Goal: Information Seeking & Learning: Check status

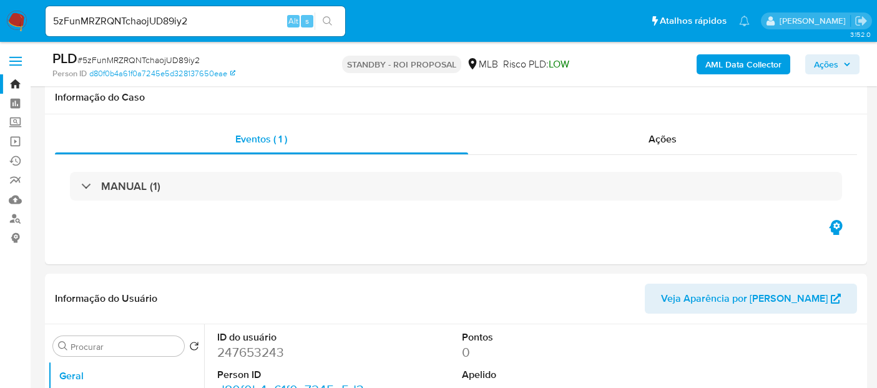
select select "10"
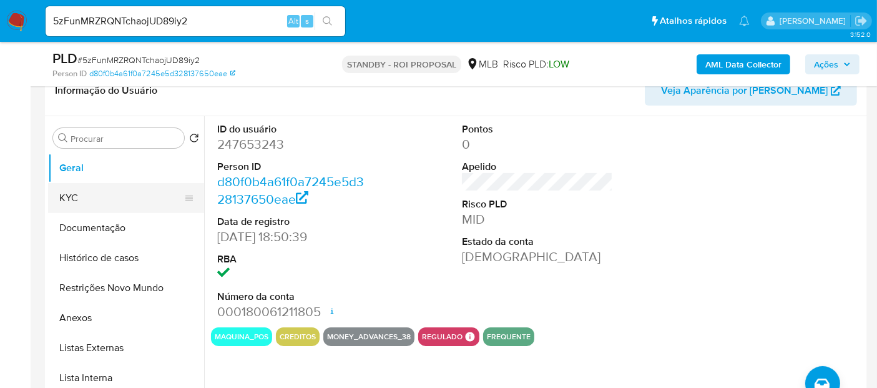
click at [83, 201] on button "KYC" at bounding box center [121, 198] width 146 height 30
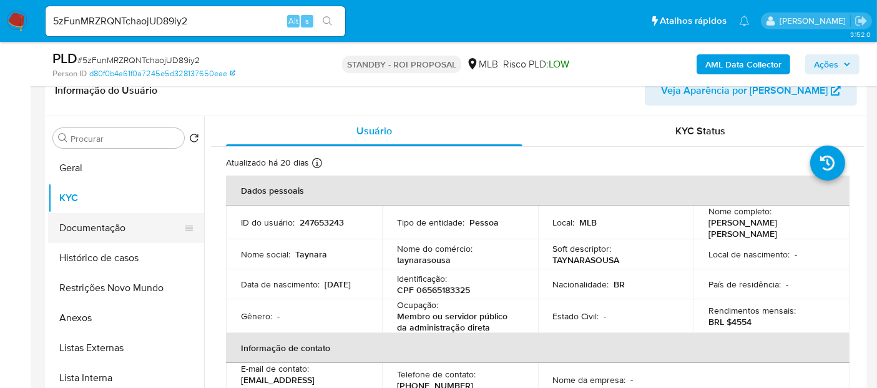
click at [94, 226] on button "Documentação" at bounding box center [121, 228] width 146 height 30
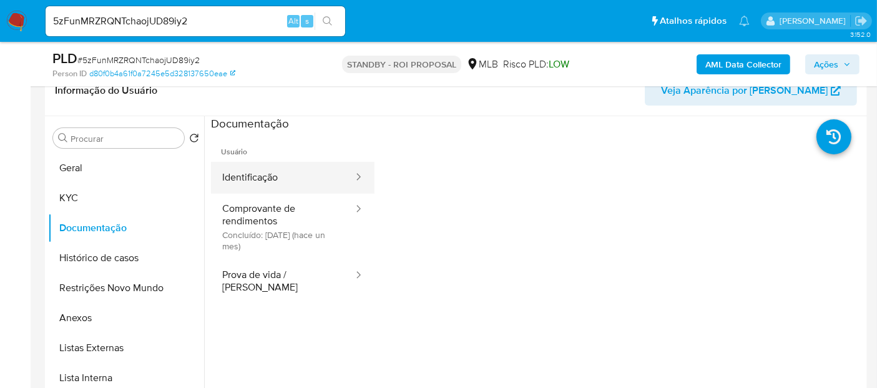
click at [253, 174] on button "Identificação" at bounding box center [283, 178] width 144 height 32
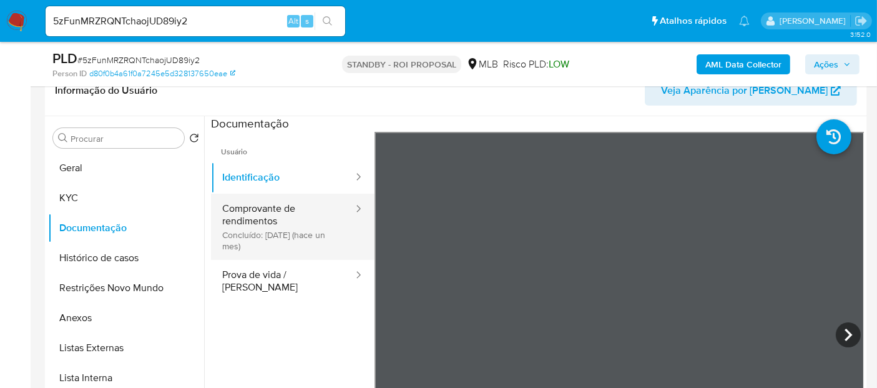
click at [246, 218] on button "Comprovante de rendimentos Concluído: [DATE] (hace un mes)" at bounding box center [283, 226] width 144 height 66
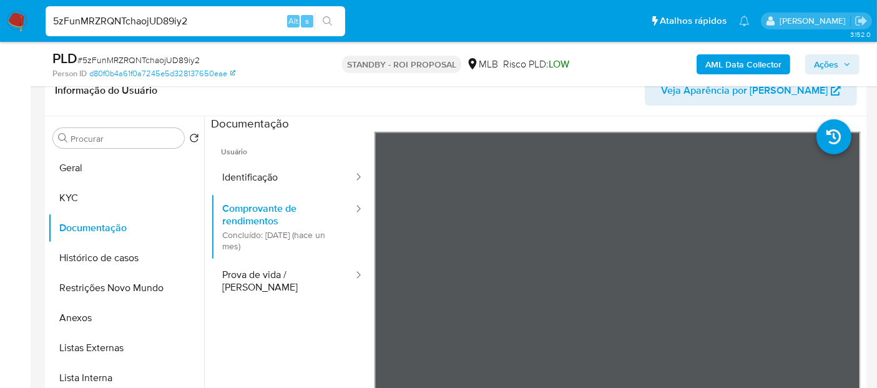
drag, startPoint x: 212, startPoint y: 17, endPoint x: 0, endPoint y: 17, distance: 212.2
click at [0, 17] on nav "Pausado Ver notificaciones 5zFunMRZRQNTchaojUD89iy2 Alt s Atalhos rápidos Presi…" at bounding box center [438, 21] width 877 height 42
paste input "J61yn9DeOYItVwKRGSVut5v4"
type input "J61yn9DeOYItVwKRGSVut5v4"
click at [328, 20] on icon "search-icon" at bounding box center [328, 21] width 10 height 10
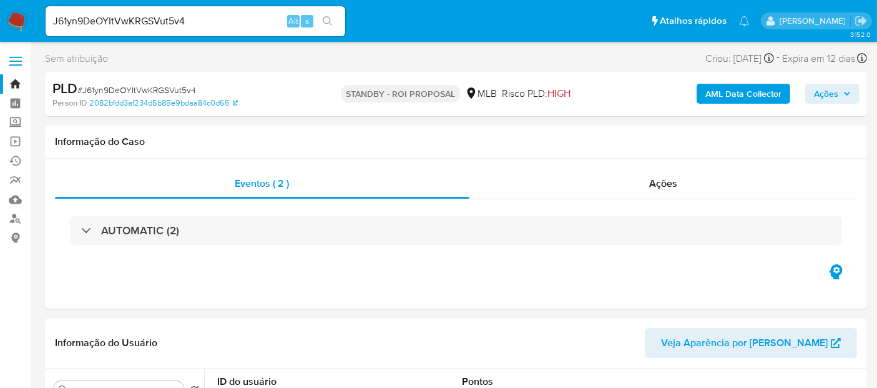
select select "10"
drag, startPoint x: 213, startPoint y: 17, endPoint x: 0, endPoint y: 11, distance: 213.6
click at [0, 11] on nav "Pausado Ver notificaciones J61yn9DeOYItVwKRGSVut5v4 Alt s Atalhos rápidos Presi…" at bounding box center [438, 21] width 877 height 42
click at [328, 19] on icon "search-icon" at bounding box center [328, 21] width 10 height 10
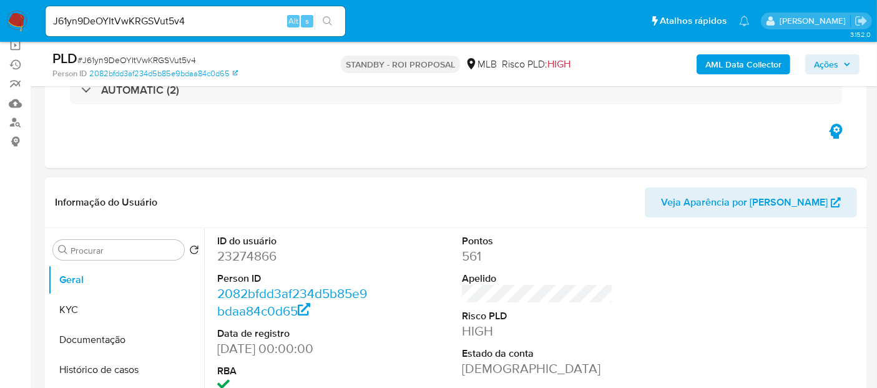
scroll to position [208, 0]
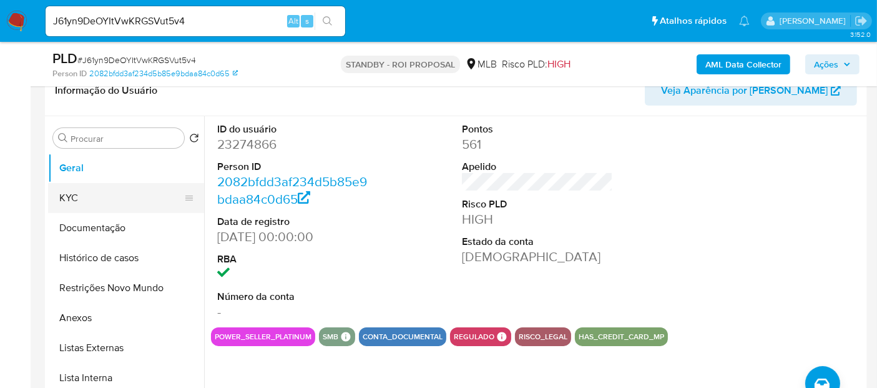
click at [69, 196] on button "KYC" at bounding box center [121, 198] width 146 height 30
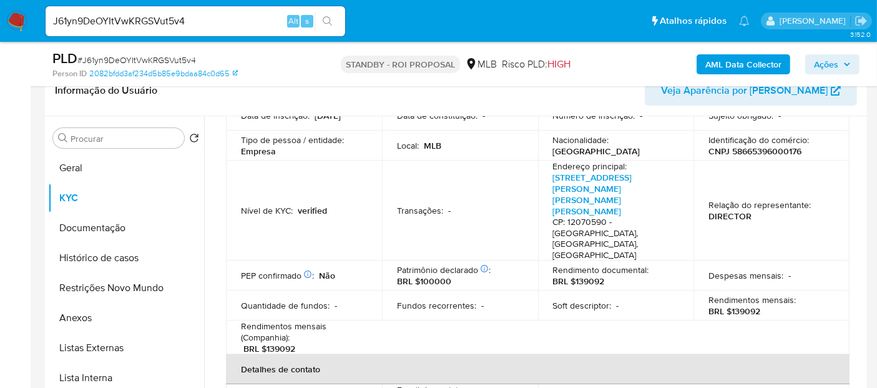
scroll to position [69, 0]
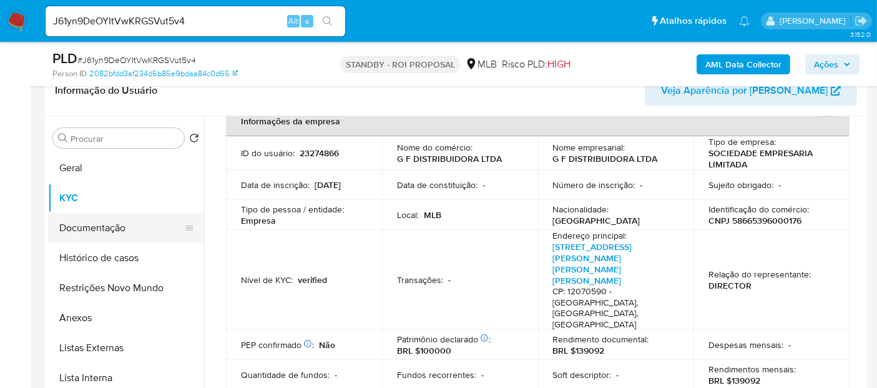
click at [103, 222] on button "Documentação" at bounding box center [121, 228] width 146 height 30
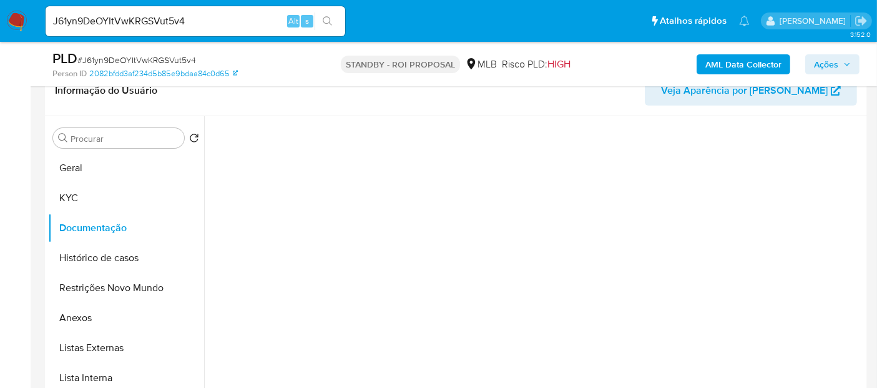
scroll to position [0, 0]
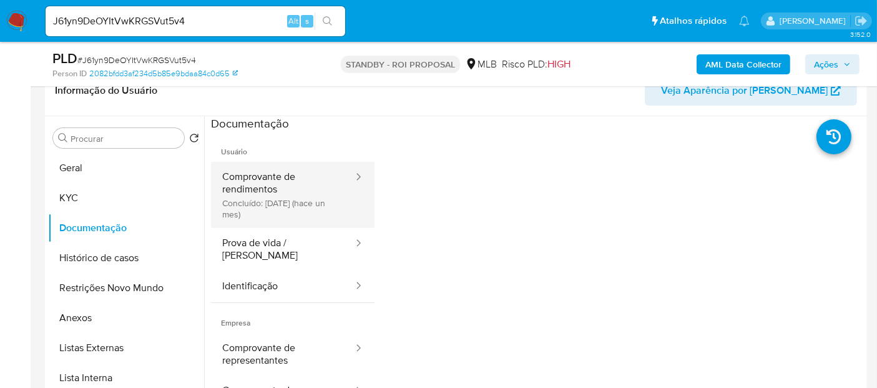
click at [290, 179] on button "Comprovante de rendimentos Concluído: [DATE] (hace un mes)" at bounding box center [283, 195] width 144 height 66
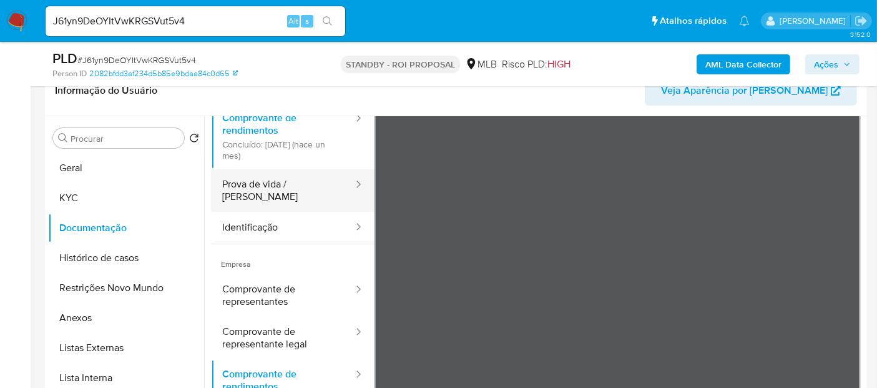
scroll to position [39, 0]
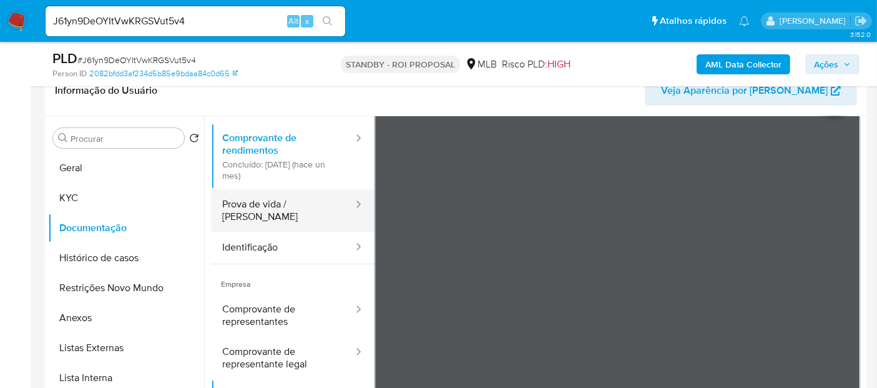
click at [278, 204] on button "Prova de vida / [PERSON_NAME]" at bounding box center [283, 210] width 144 height 42
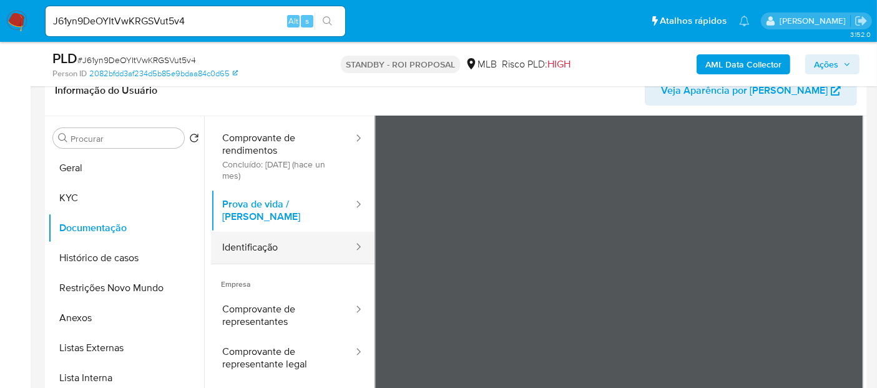
click at [267, 237] on button "Identificação" at bounding box center [283, 248] width 144 height 32
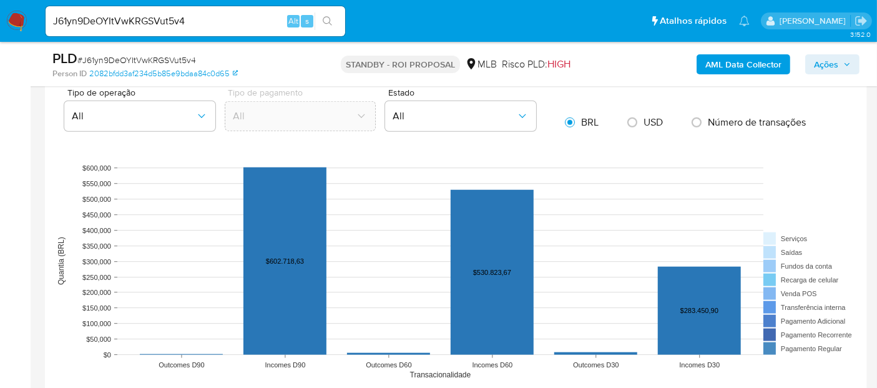
scroll to position [1178, 0]
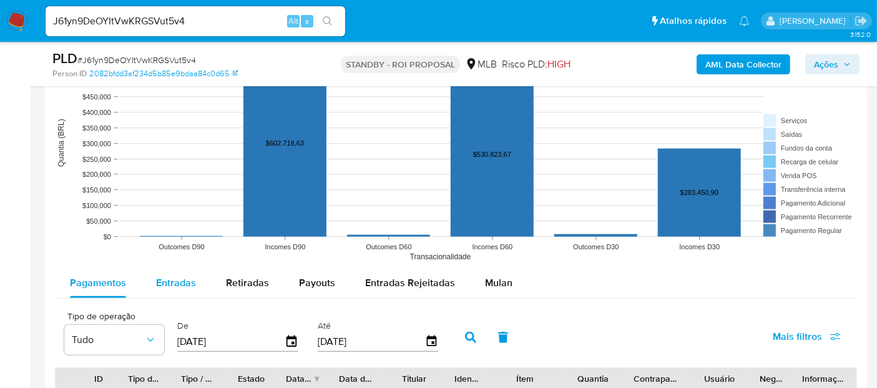
click at [184, 283] on span "Entradas" at bounding box center [176, 282] width 40 height 14
select select "10"
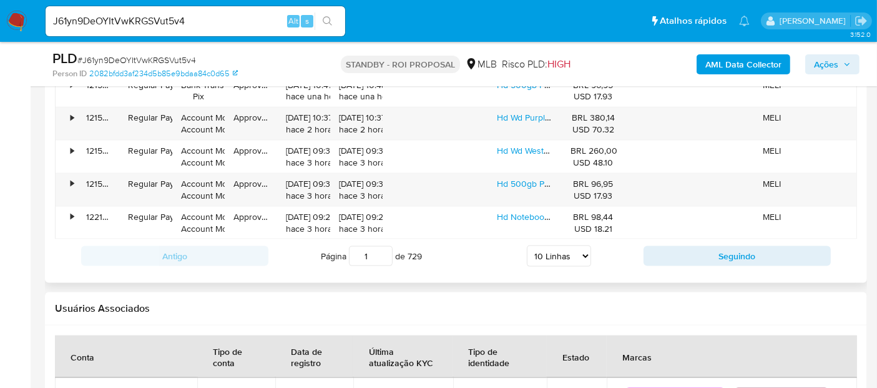
scroll to position [1664, 0]
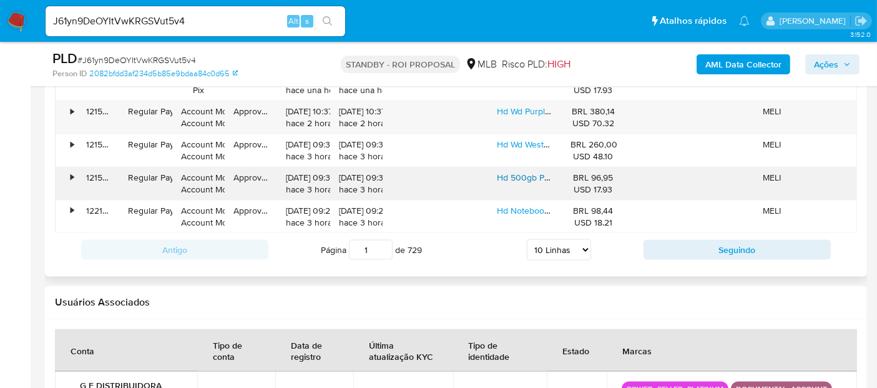
click at [529, 175] on link "Hd 500gb Purple Intelbras Dvr + Garantia" at bounding box center [577, 177] width 160 height 12
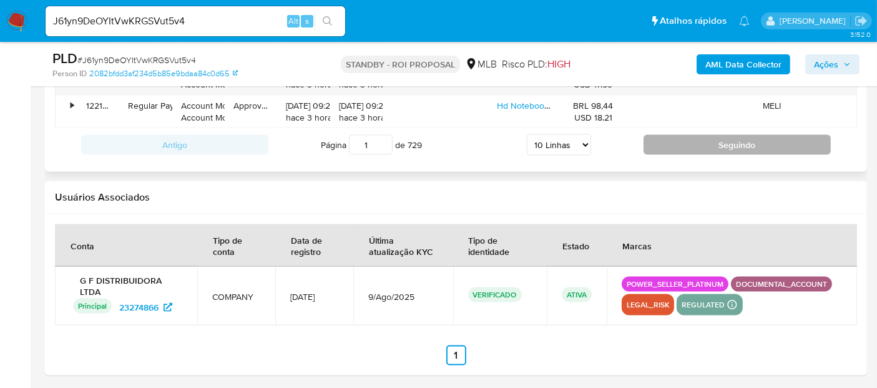
click at [730, 144] on button "Seguindo" at bounding box center [737, 145] width 187 height 20
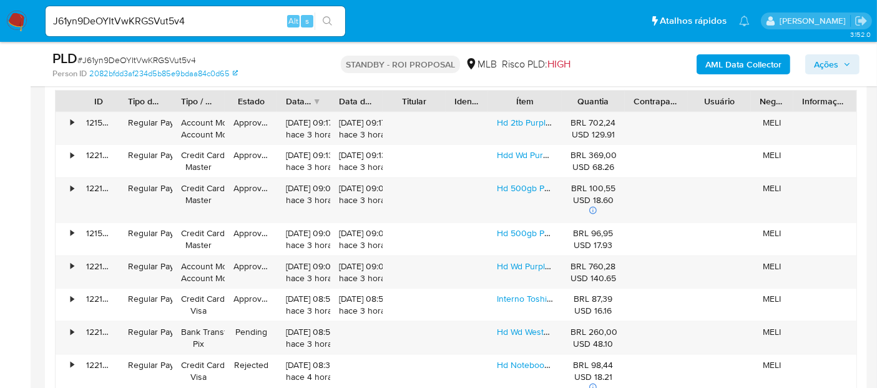
scroll to position [1422, 0]
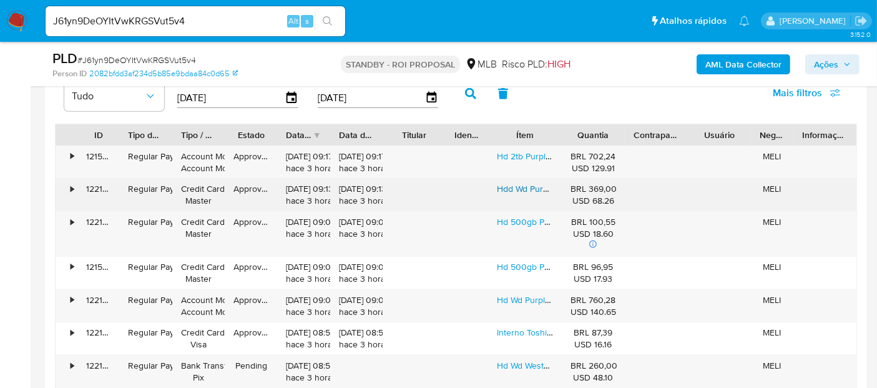
click at [517, 182] on link "Hdd Wd Purple 2 Tb Para Seguranca / Vigilancia / Dvr - Wd22p Cor Roxo" at bounding box center [636, 188] width 279 height 12
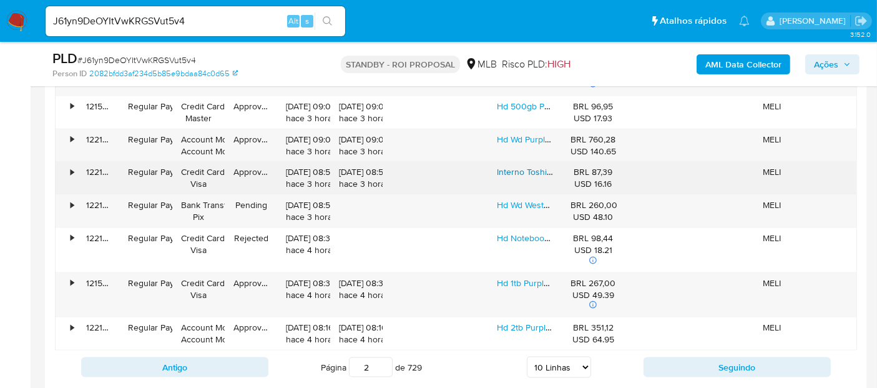
scroll to position [1560, 0]
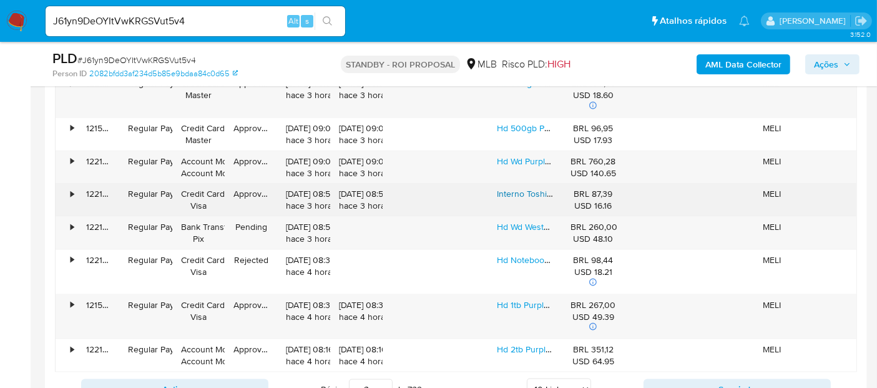
click at [540, 190] on link "Interno Toshiba Mq01abf Series Mq01abf050 500gb Prata E Preto" at bounding box center [623, 193] width 253 height 12
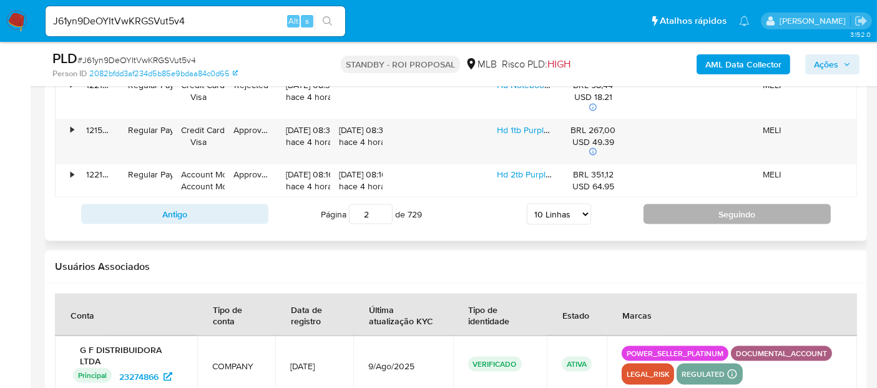
click at [729, 205] on button "Seguindo" at bounding box center [737, 214] width 187 height 20
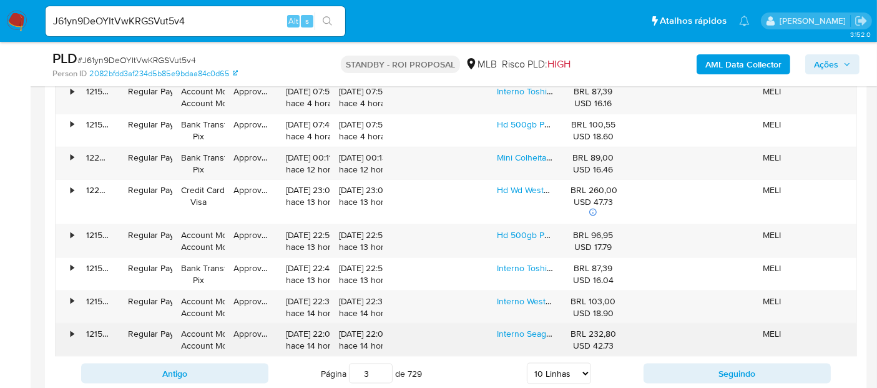
scroll to position [1527, 0]
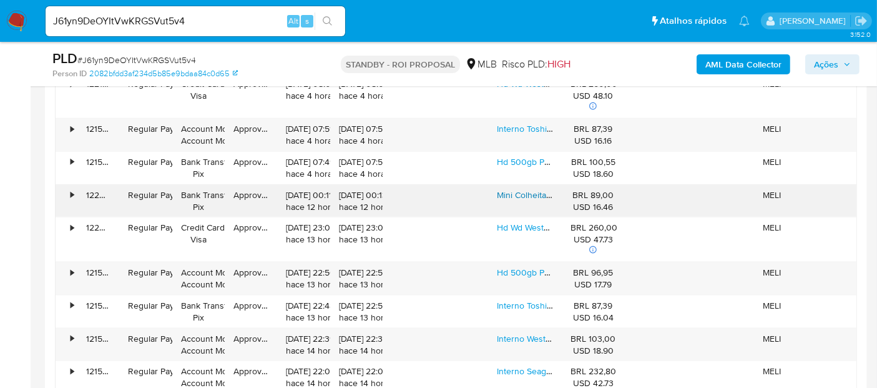
click at [531, 189] on link "Mini Colheitadeira De Grãos Vermelha Axial Flow Linha Case" at bounding box center [613, 195] width 233 height 12
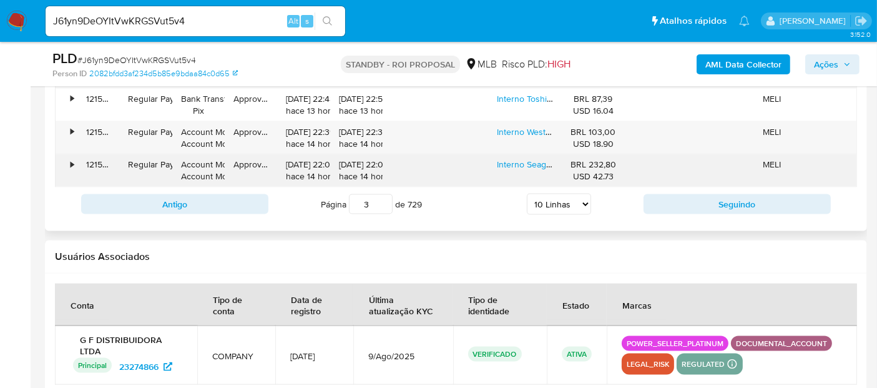
scroll to position [1735, 0]
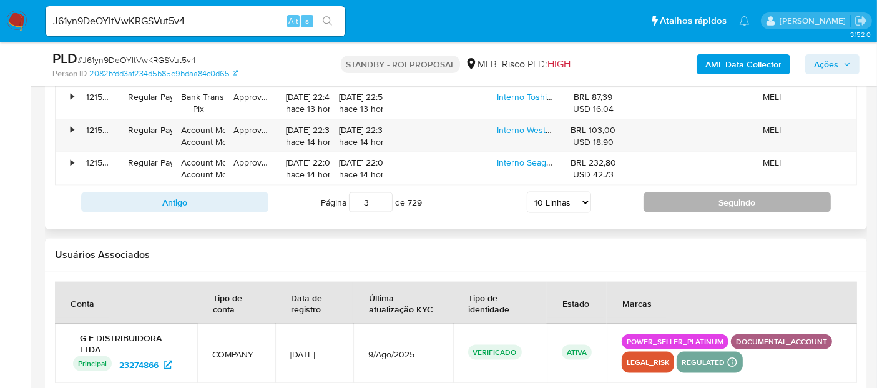
click at [771, 193] on button "Seguindo" at bounding box center [737, 202] width 187 height 20
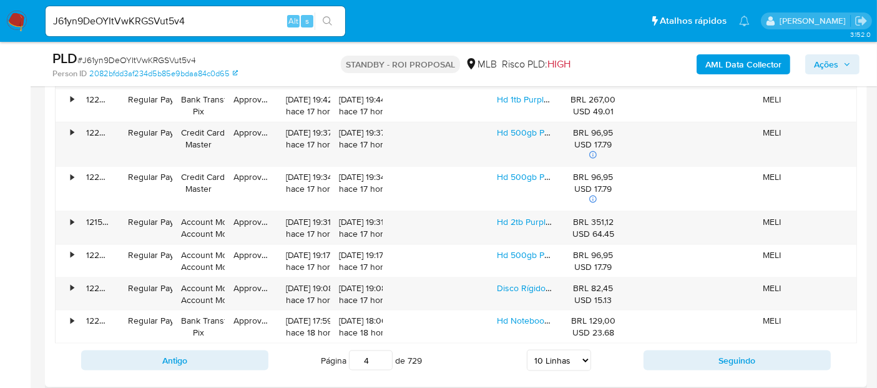
scroll to position [1596, 0]
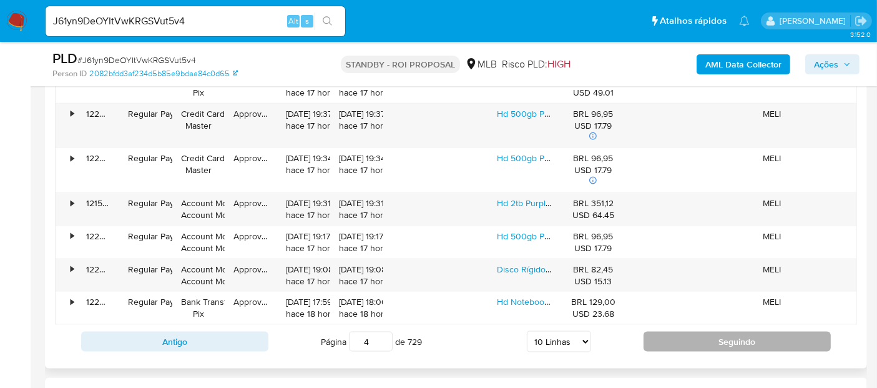
click at [702, 334] on button "Seguindo" at bounding box center [737, 341] width 187 height 20
type input "5"
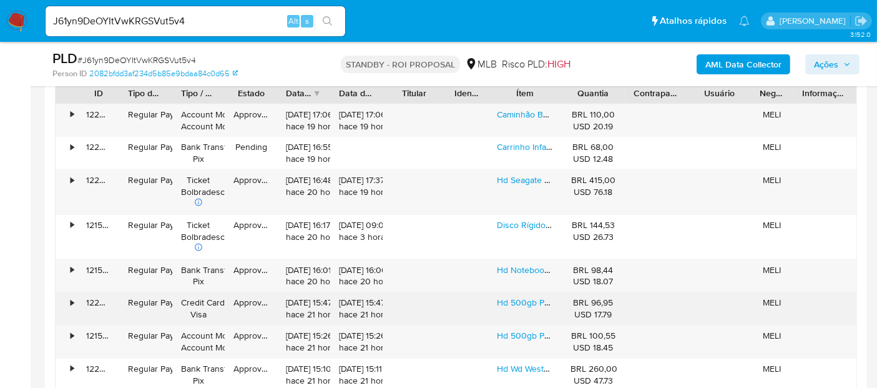
scroll to position [1388, 0]
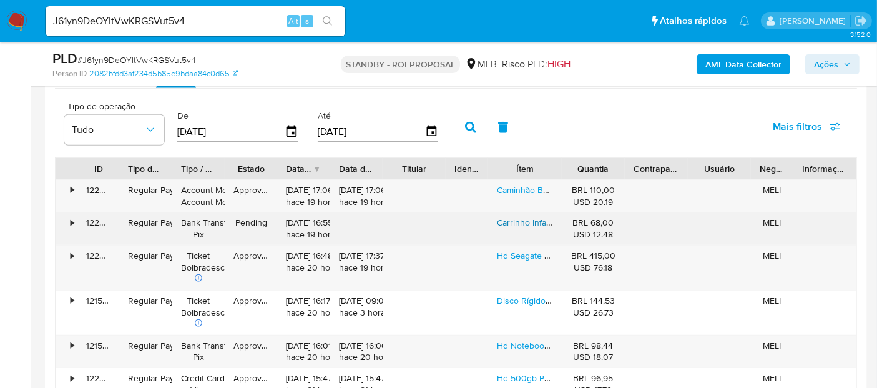
click at [519, 218] on link "Carrinho Infantil Ambulância Realista Iveco+ Maca E Oxigênio Cor [PERSON_NAME]" at bounding box center [657, 222] width 320 height 12
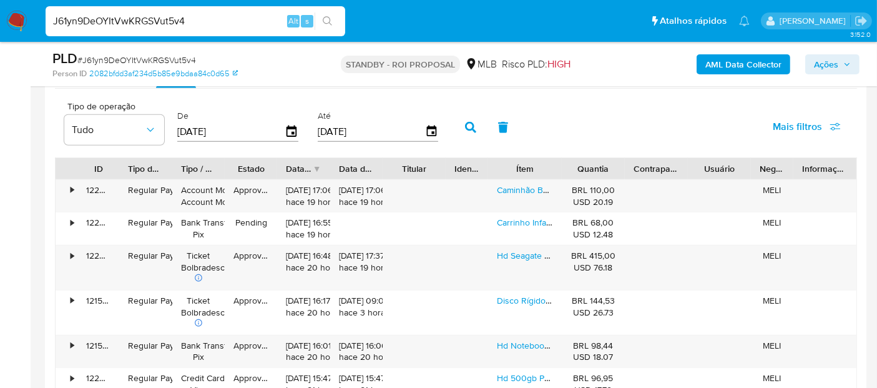
drag, startPoint x: 190, startPoint y: 20, endPoint x: 0, endPoint y: 12, distance: 190.5
click at [0, 12] on nav "Pausado Ver notificaciones J61yn9DeOYItVwKRGSVut5v4 Alt s Atalhos rápidos Presi…" at bounding box center [438, 21] width 877 height 42
paste input "2Cb6wrNvRTtHHdHb5AvlMUe1"
type input "2Cb6wrNvRTtHHdHb5AvlMUe1"
click at [331, 20] on icon "search-icon" at bounding box center [328, 21] width 10 height 10
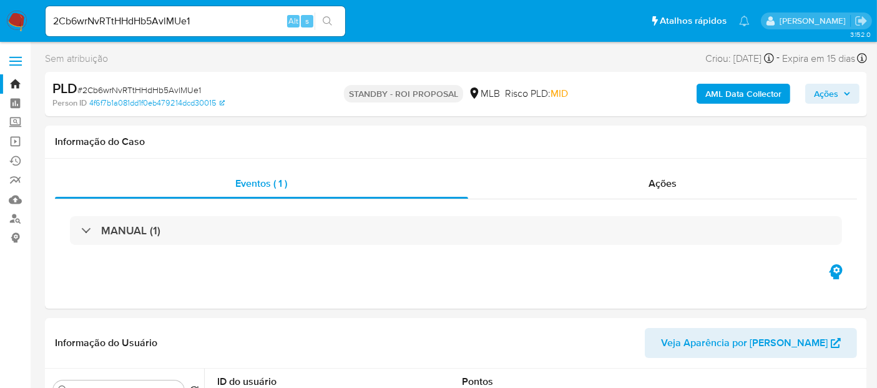
select select "10"
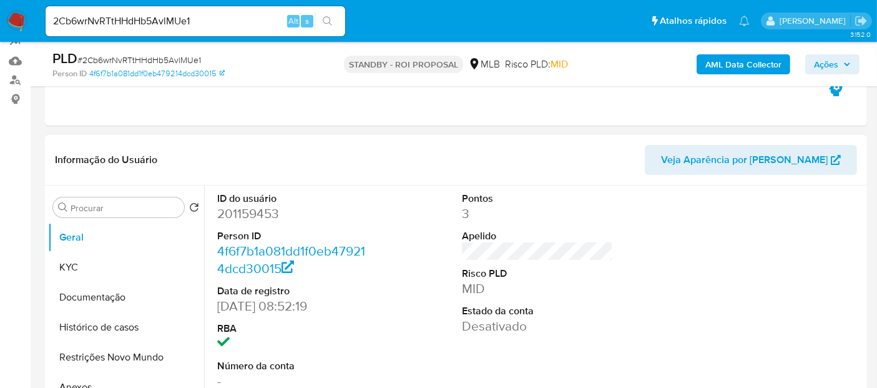
scroll to position [208, 0]
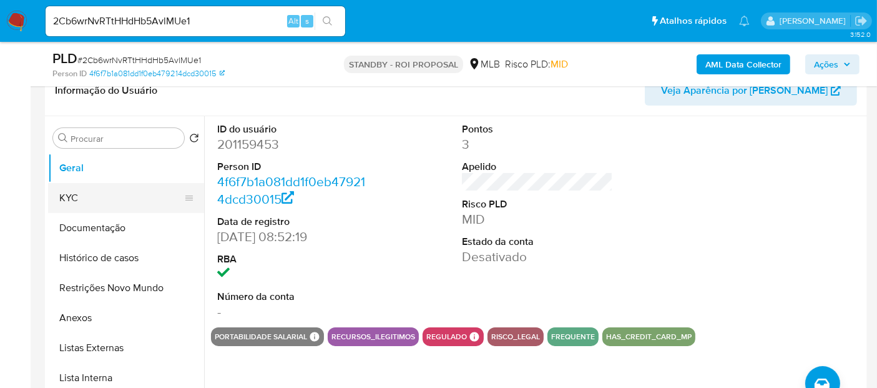
click at [67, 199] on button "KYC" at bounding box center [121, 198] width 146 height 30
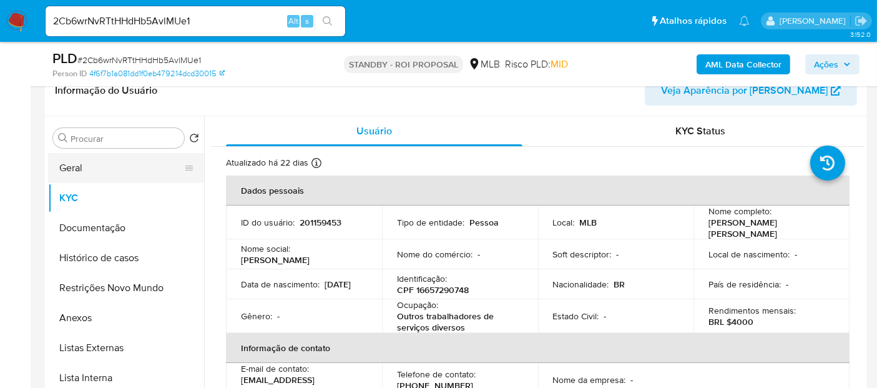
click at [77, 169] on button "Geral" at bounding box center [121, 168] width 146 height 30
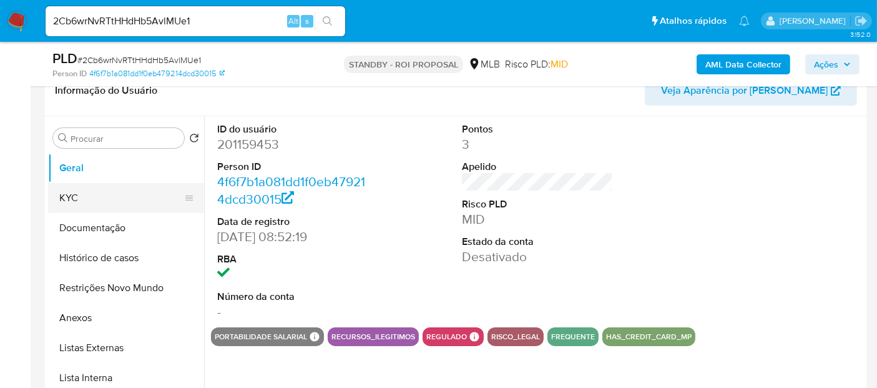
click at [79, 195] on button "KYC" at bounding box center [121, 198] width 146 height 30
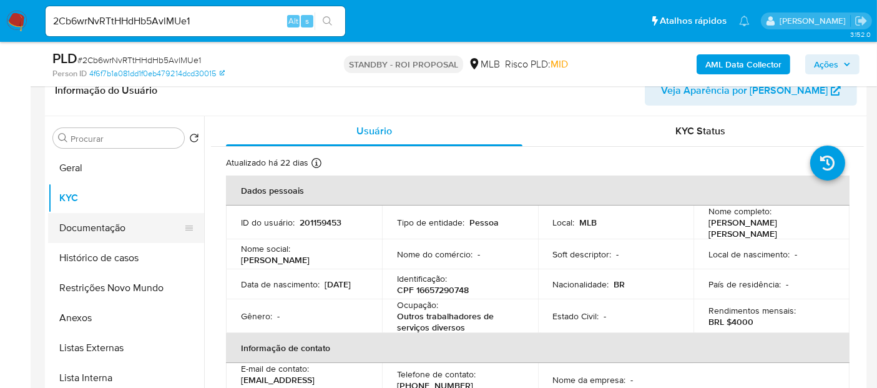
click at [92, 223] on button "Documentação" at bounding box center [121, 228] width 146 height 30
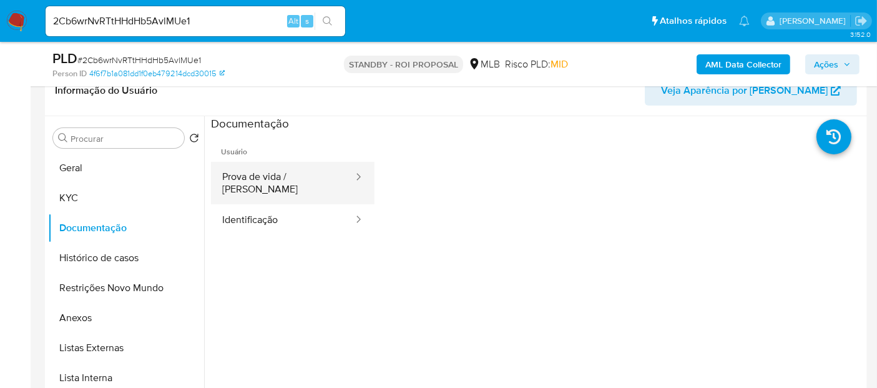
click at [282, 175] on button "Prova de vida / [PERSON_NAME]" at bounding box center [283, 183] width 144 height 42
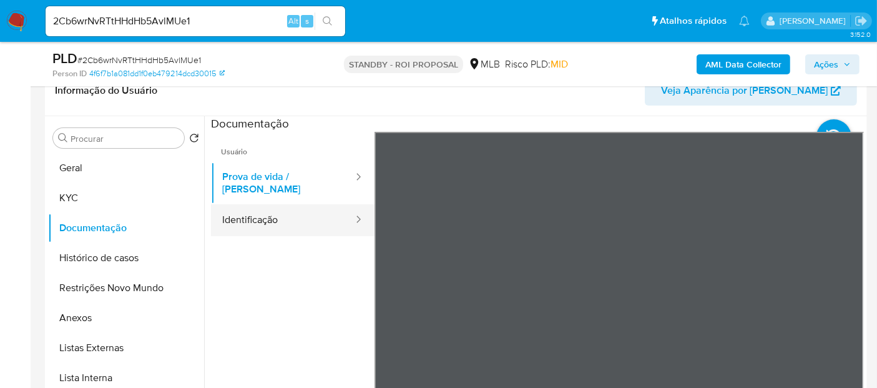
click at [262, 209] on button "Identificação" at bounding box center [283, 220] width 144 height 32
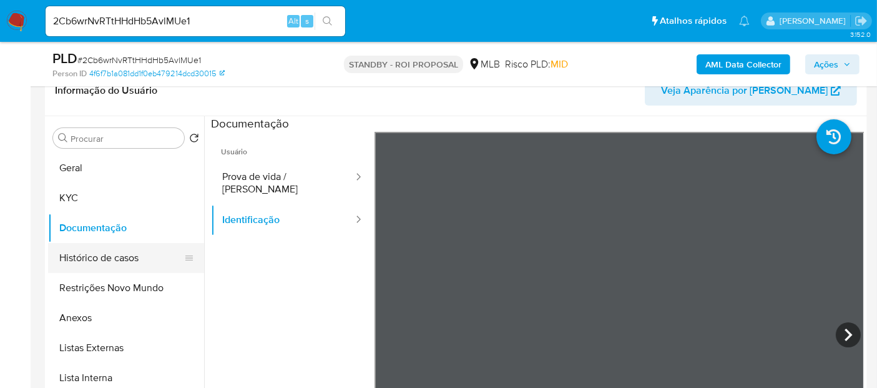
click at [119, 257] on button "Histórico de casos" at bounding box center [121, 258] width 146 height 30
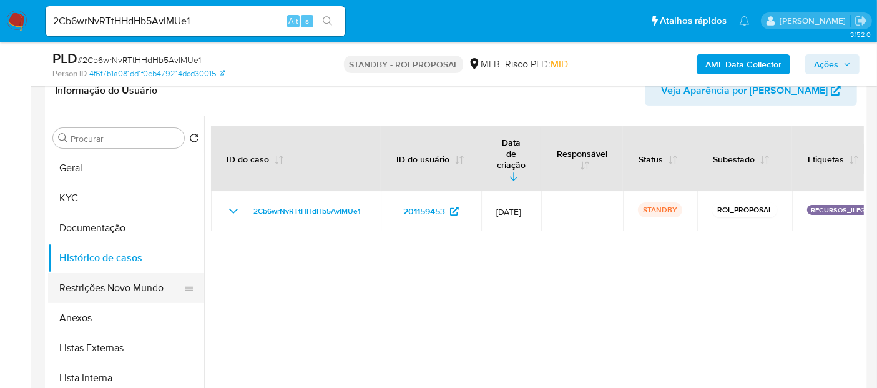
click at [102, 291] on button "Restrições Novo Mundo" at bounding box center [121, 288] width 146 height 30
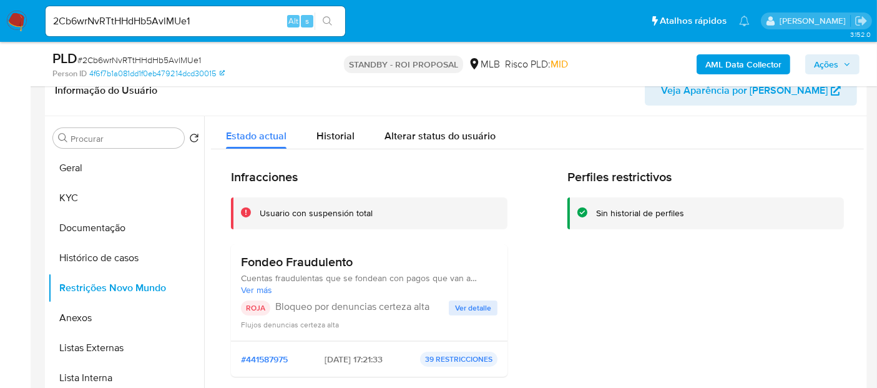
click at [471, 306] on span "Ver detalle" at bounding box center [473, 307] width 36 height 12
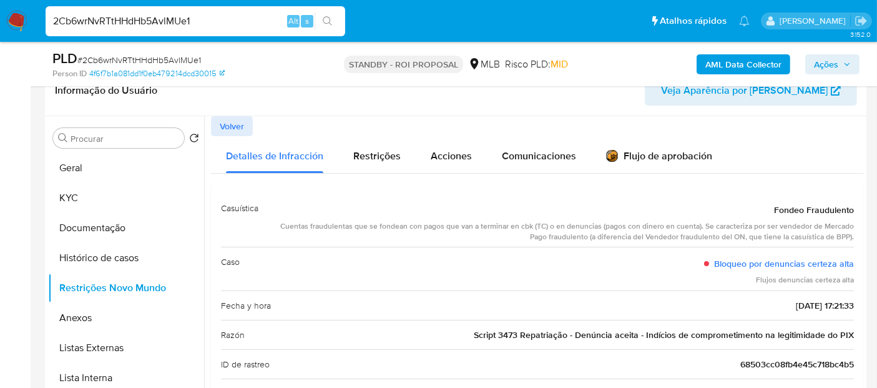
drag, startPoint x: 205, startPoint y: 17, endPoint x: 0, endPoint y: 22, distance: 204.8
click at [0, 22] on nav "Pausado Ver notificaciones 2Cb6wrNvRTtHHdHb5AvlMUe1 Alt s Atalhos rápidos Presi…" at bounding box center [438, 21] width 877 height 42
paste input "aavetLGmGOBLfcnLHw88Q0yq"
type input "aavetLGmGOBLfcnLHw88Q0yq"
click at [331, 15] on button "search-icon" at bounding box center [328, 20] width 26 height 17
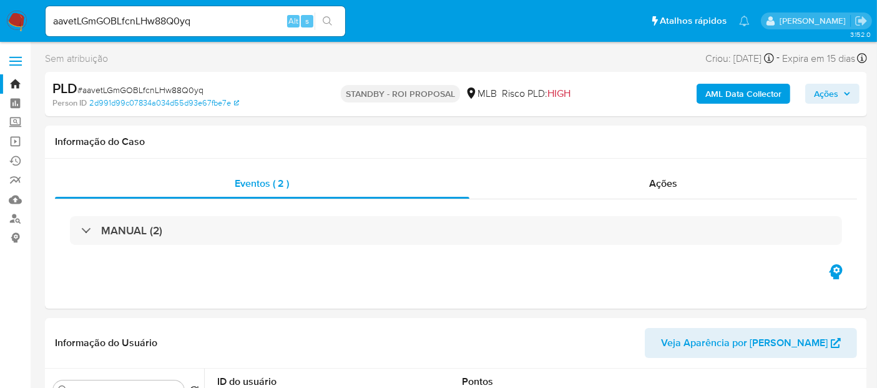
select select "10"
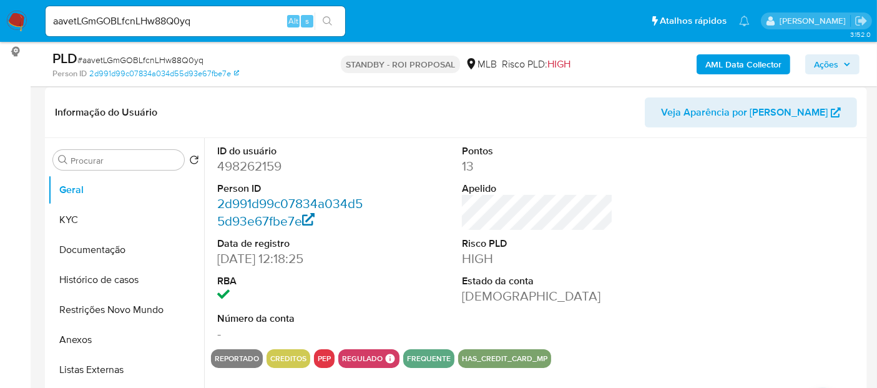
scroll to position [208, 0]
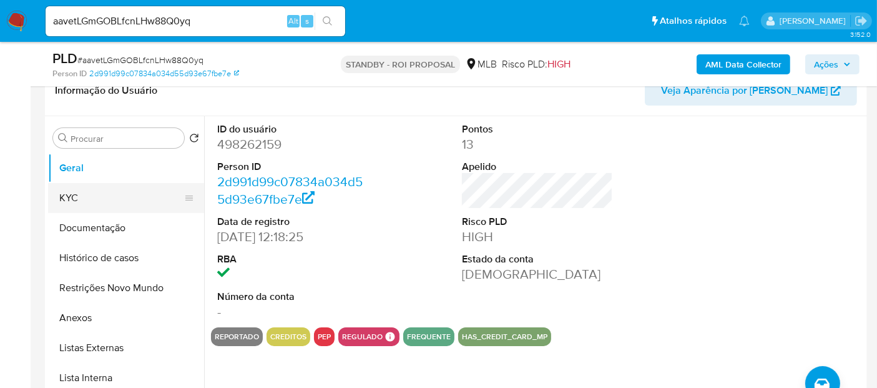
click at [78, 198] on button "KYC" at bounding box center [121, 198] width 146 height 30
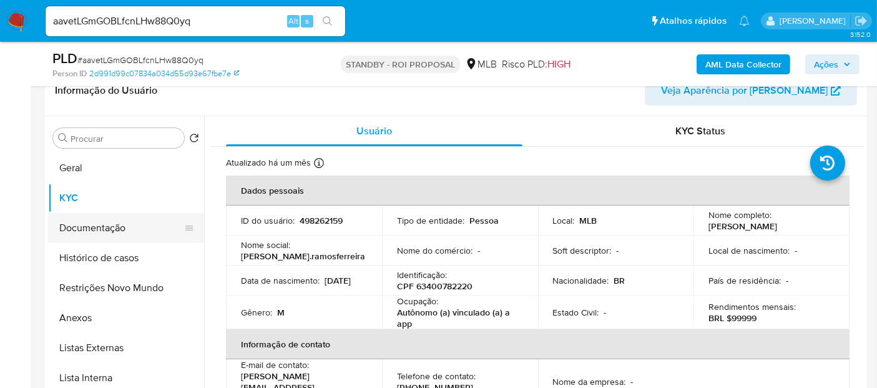
click at [77, 224] on button "Documentação" at bounding box center [121, 228] width 146 height 30
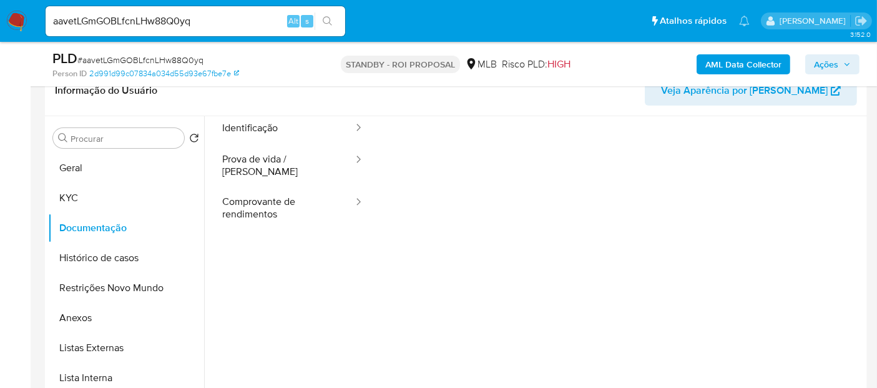
scroll to position [69, 0]
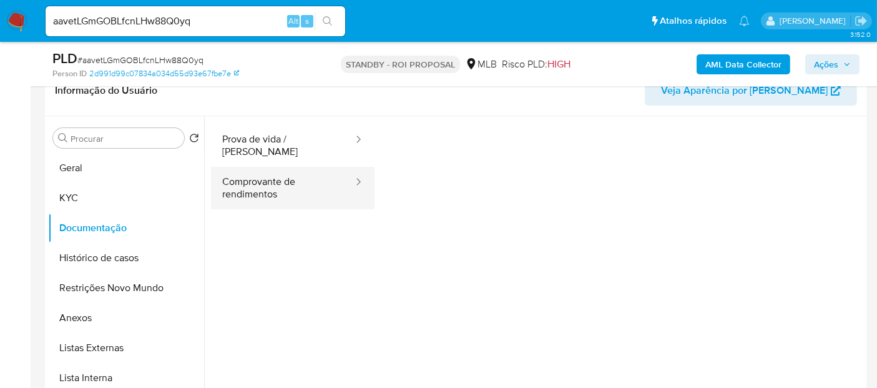
click at [249, 174] on button "Comprovante de rendimentos" at bounding box center [283, 188] width 144 height 42
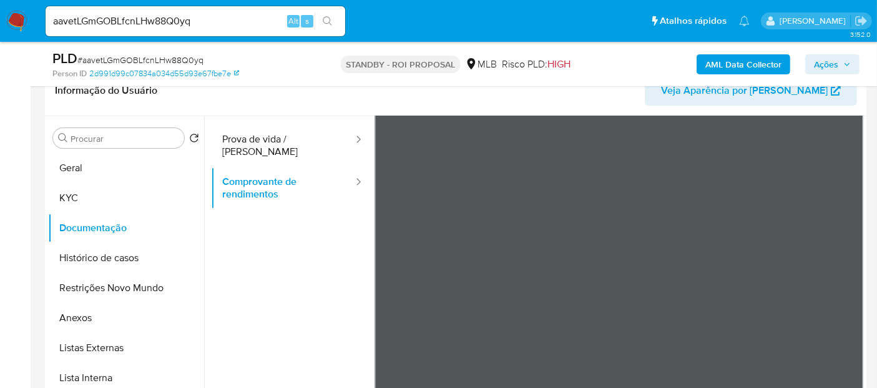
click at [73, 198] on button "KYC" at bounding box center [121, 198] width 146 height 30
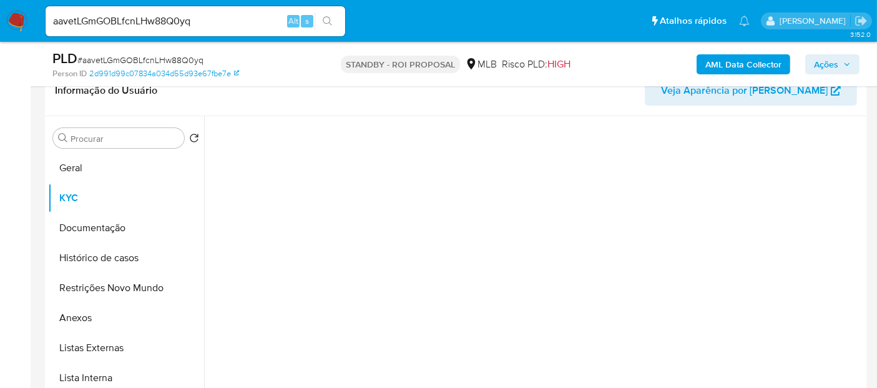
scroll to position [0, 0]
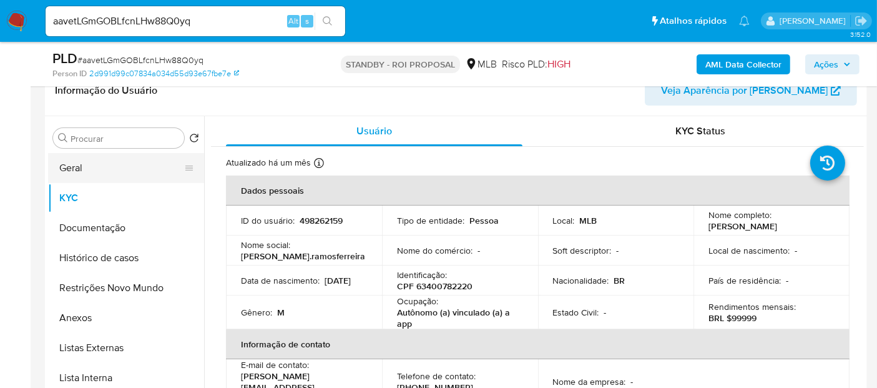
click at [76, 170] on button "Geral" at bounding box center [121, 168] width 146 height 30
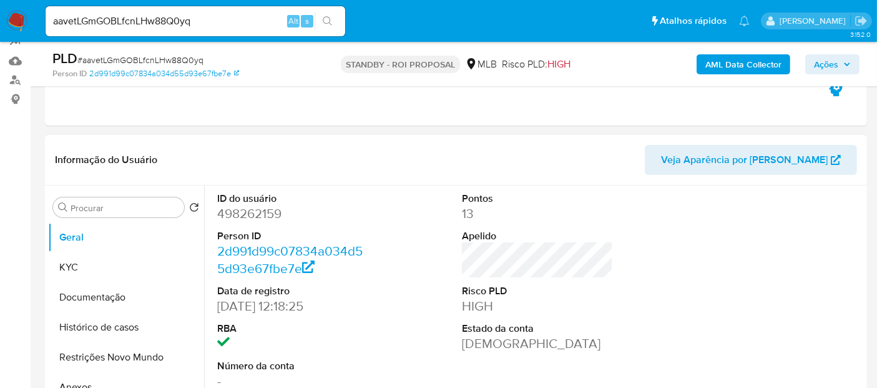
scroll to position [208, 0]
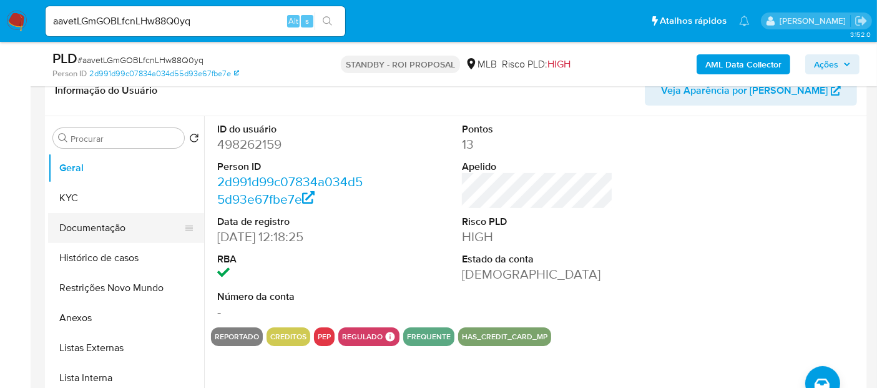
click at [90, 228] on button "Documentação" at bounding box center [121, 228] width 146 height 30
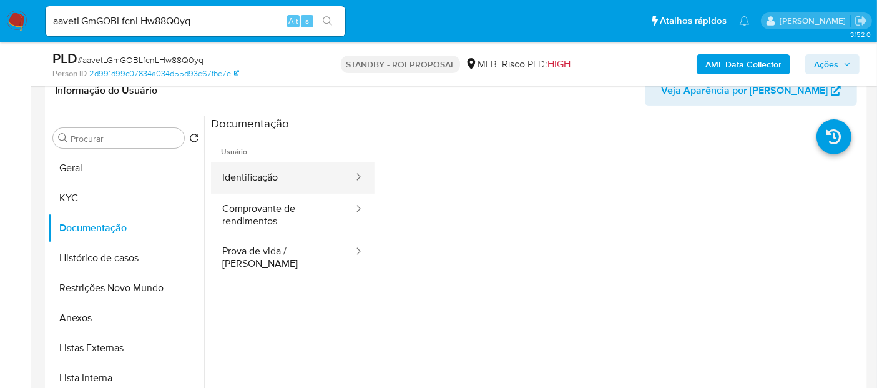
click at [260, 179] on button "Identificação" at bounding box center [283, 178] width 144 height 32
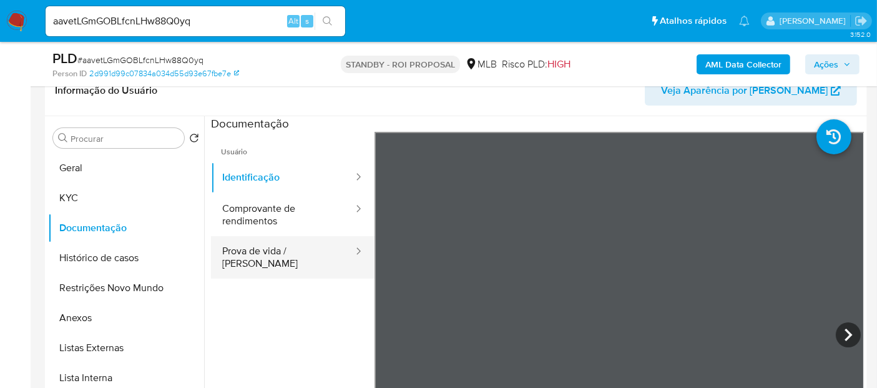
drag, startPoint x: 255, startPoint y: 250, endPoint x: 355, endPoint y: 251, distance: 99.9
click at [258, 250] on button "Prova de vida / [PERSON_NAME]" at bounding box center [283, 257] width 144 height 42
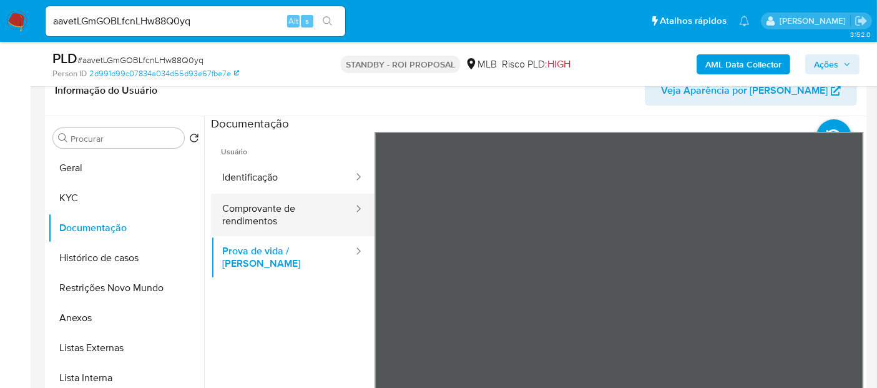
click at [240, 211] on button "Comprovante de rendimentos" at bounding box center [283, 214] width 144 height 42
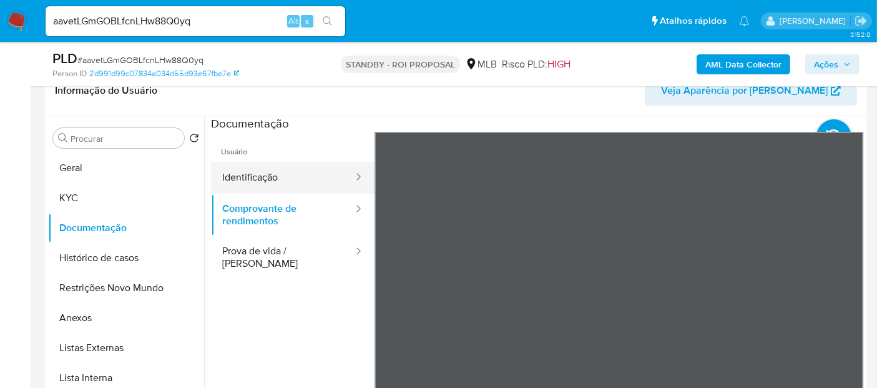
click at [270, 170] on button "Identificação" at bounding box center [283, 178] width 144 height 32
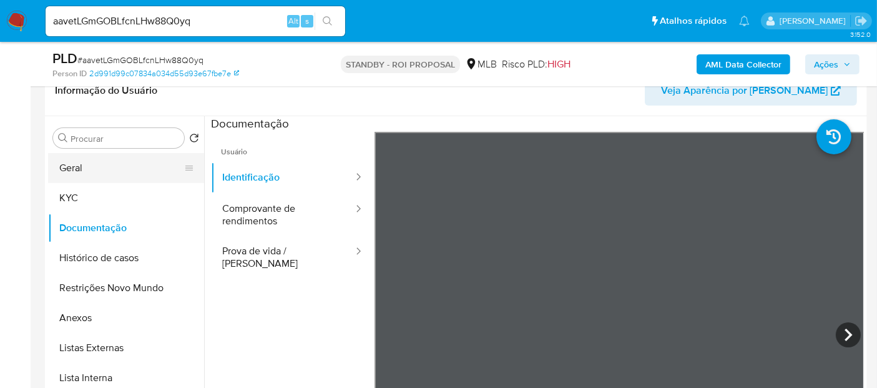
click at [80, 156] on button "Geral" at bounding box center [121, 168] width 146 height 30
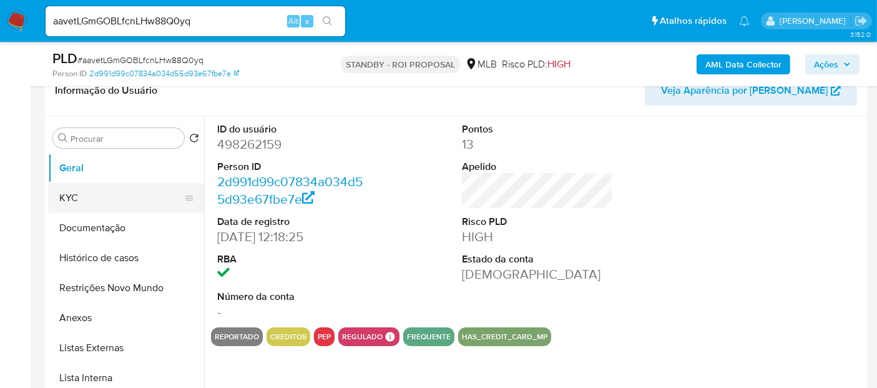
click at [61, 191] on button "KYC" at bounding box center [121, 198] width 146 height 30
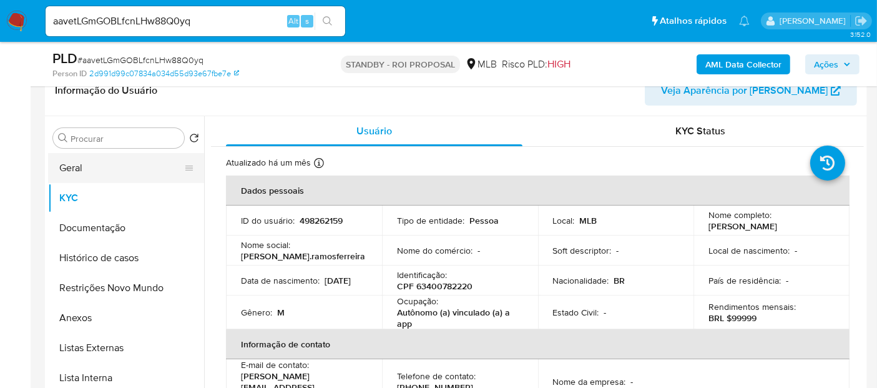
click at [86, 167] on button "Geral" at bounding box center [121, 168] width 146 height 30
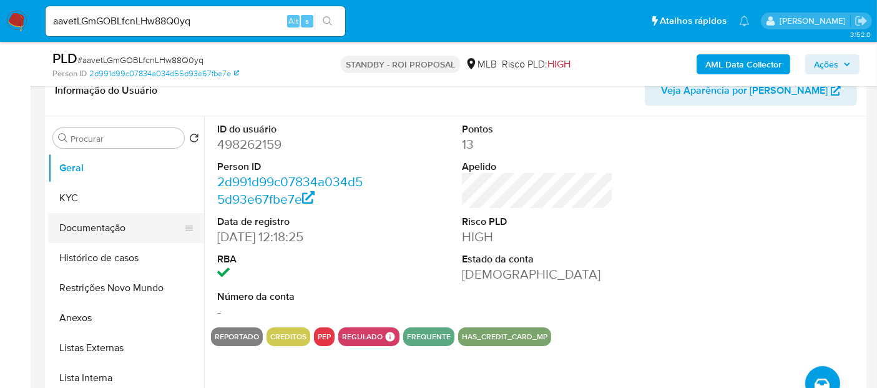
click at [98, 224] on button "Documentação" at bounding box center [121, 228] width 146 height 30
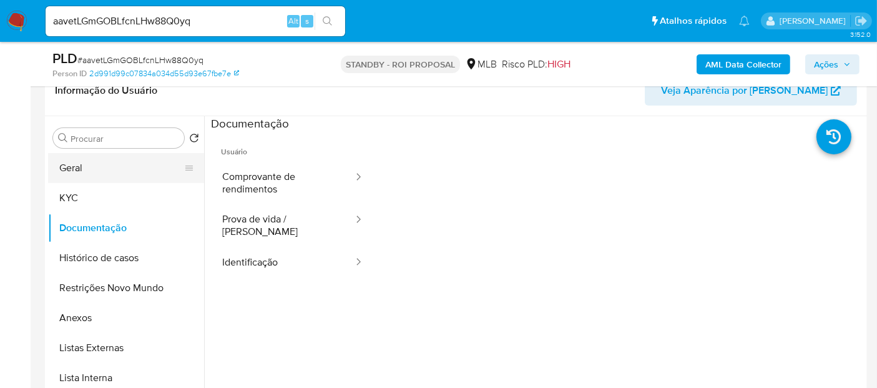
click at [80, 169] on button "Geral" at bounding box center [121, 168] width 146 height 30
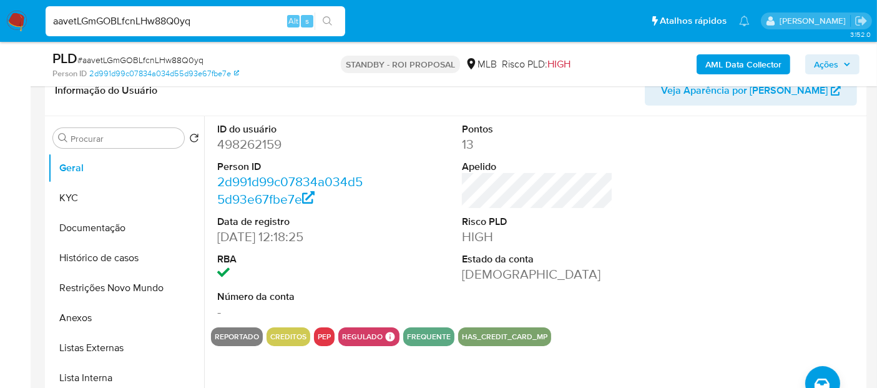
drag, startPoint x: 212, startPoint y: 19, endPoint x: 0, endPoint y: 63, distance: 216.1
paste input "YRSpJkdLZT1tGm290JBgclDg"
type input "YRSpJkdLZT1tGm290JBgclDg"
click at [331, 22] on icon "search-icon" at bounding box center [328, 21] width 10 height 10
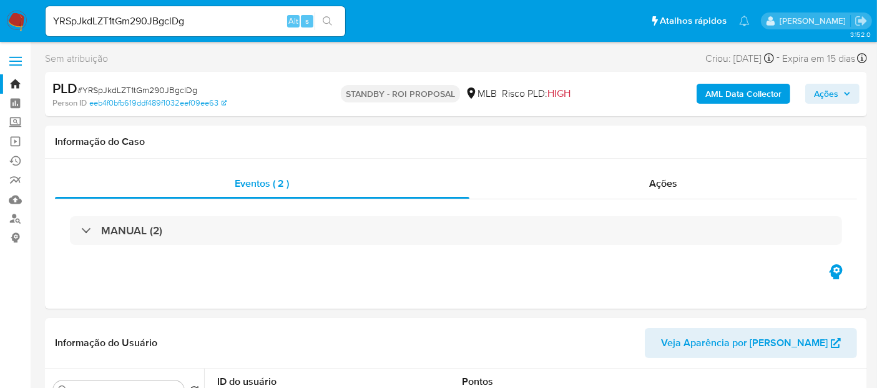
select select "10"
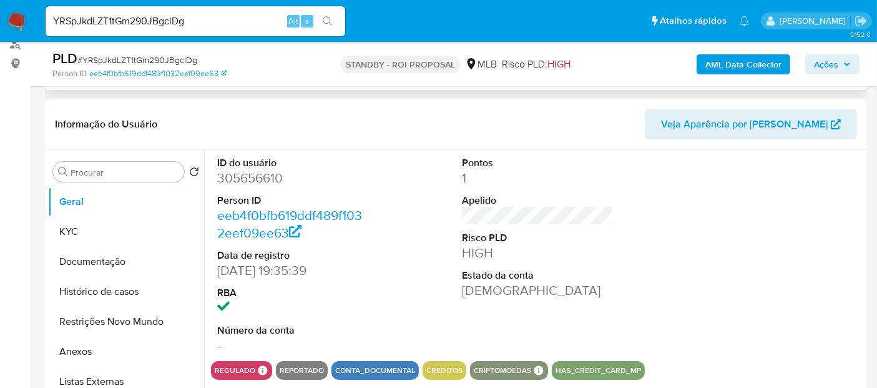
scroll to position [208, 0]
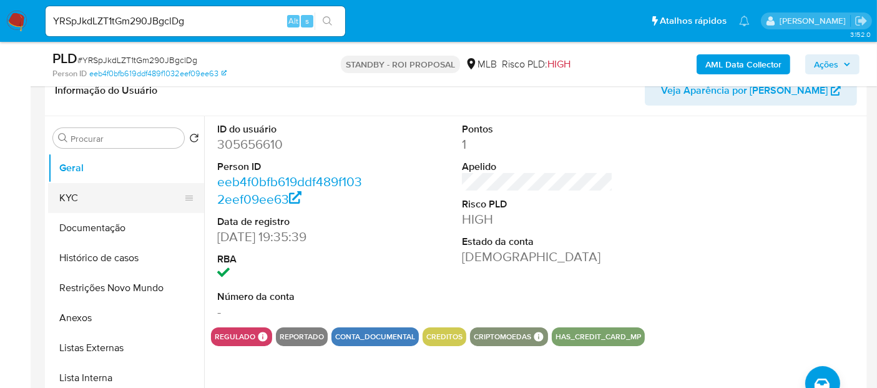
click at [84, 197] on button "KYC" at bounding box center [121, 198] width 146 height 30
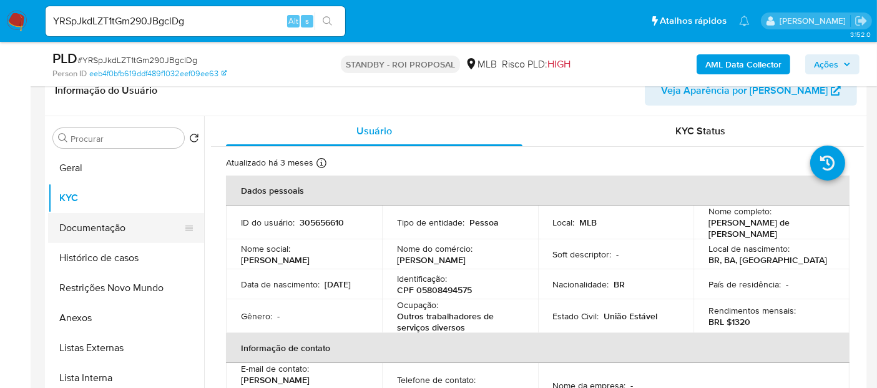
click at [114, 223] on button "Documentação" at bounding box center [121, 228] width 146 height 30
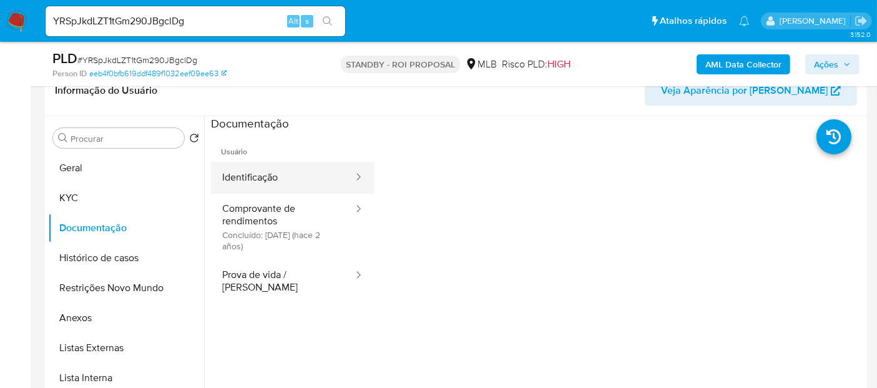
click at [295, 176] on button "Identificação" at bounding box center [283, 178] width 144 height 32
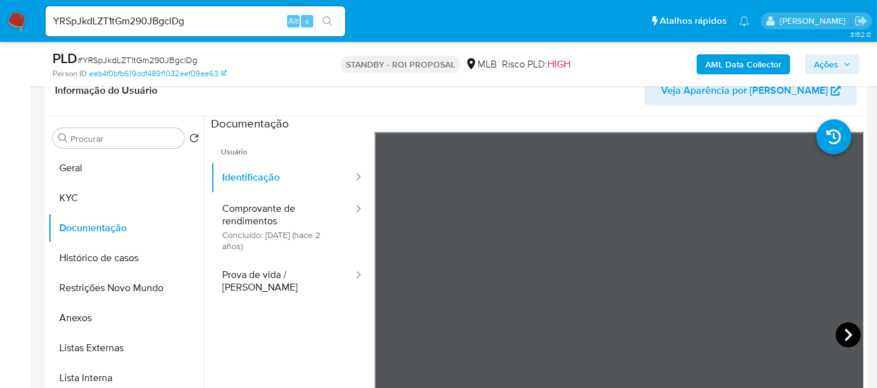
click at [845, 328] on icon at bounding box center [848, 334] width 7 height 12
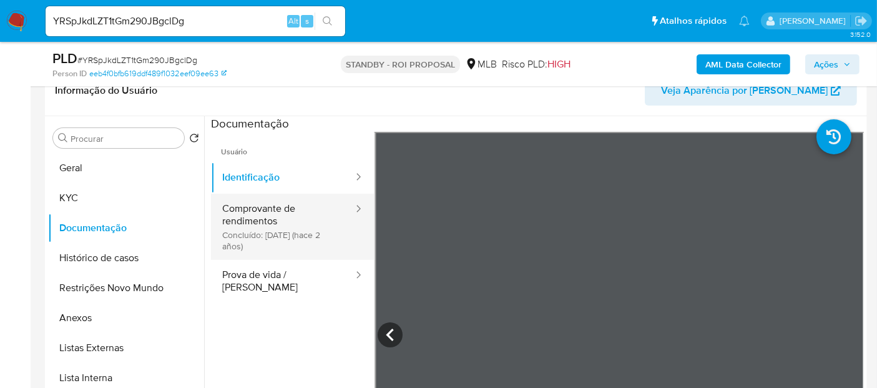
click at [257, 207] on button "Comprovante de rendimentos Concluído: [DATE] (hace 2 años)" at bounding box center [283, 226] width 144 height 66
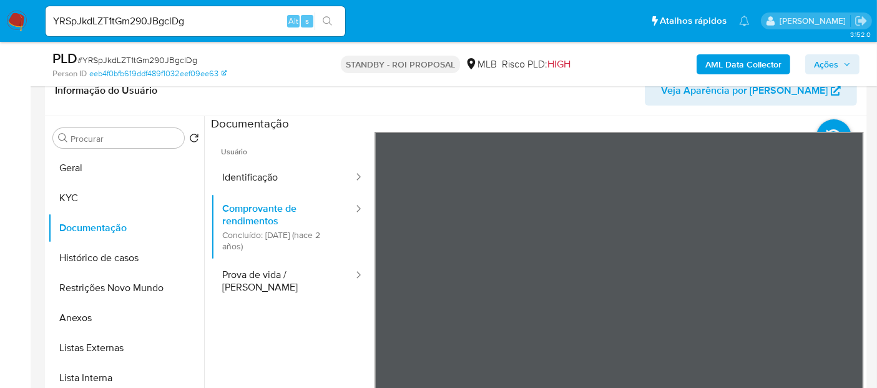
click at [527, 119] on section at bounding box center [537, 323] width 653 height 415
click at [371, 256] on div "Usuário Identificação Comprovante de rendimentos Concluído: [DATE] (hace 2 años…" at bounding box center [537, 331] width 653 height 399
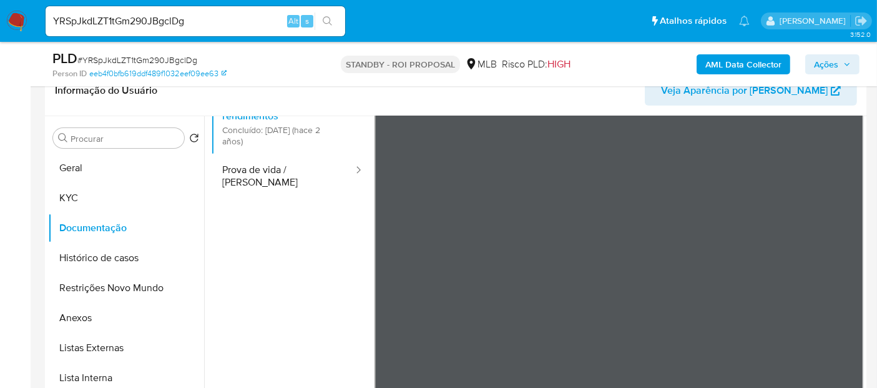
scroll to position [40, 0]
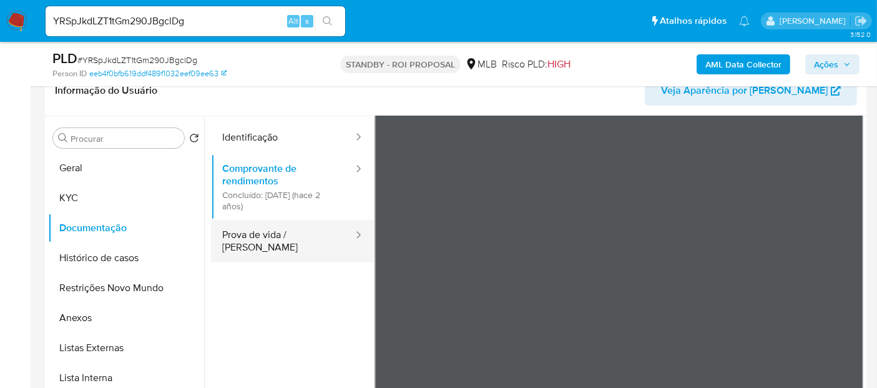
click at [282, 232] on button "Prova de vida / [PERSON_NAME]" at bounding box center [283, 241] width 144 height 42
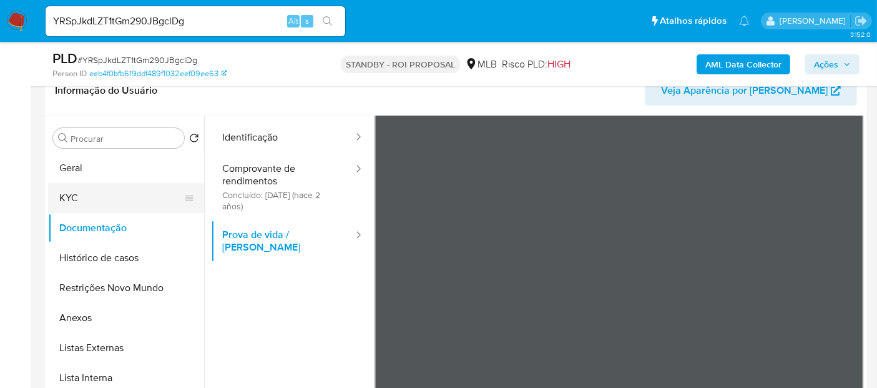
click at [76, 199] on button "KYC" at bounding box center [121, 198] width 146 height 30
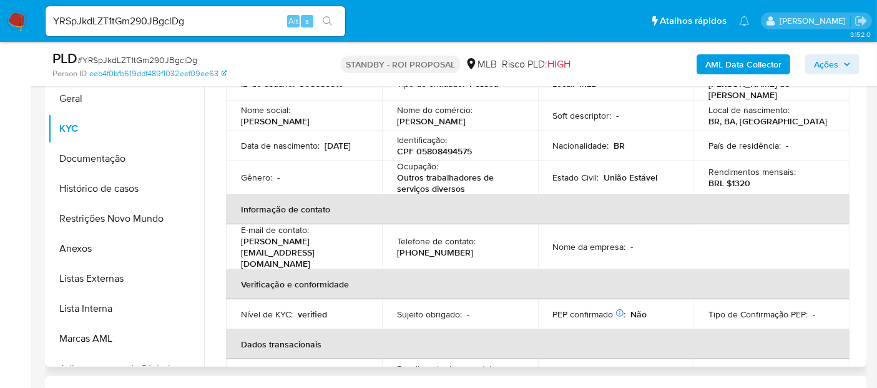
scroll to position [0, 0]
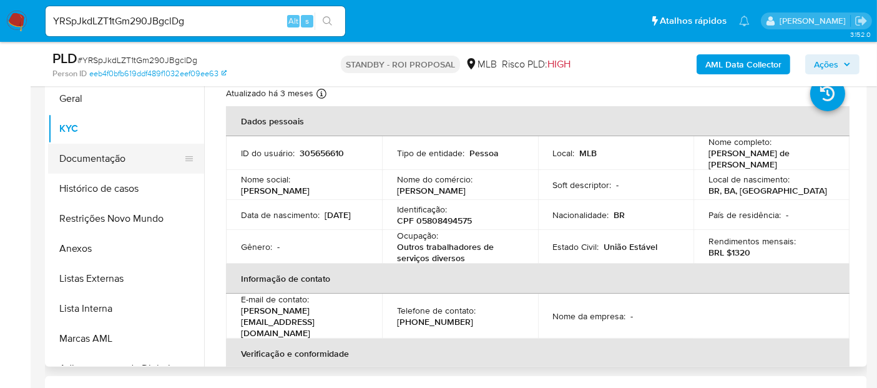
click at [102, 160] on button "Documentação" at bounding box center [121, 159] width 146 height 30
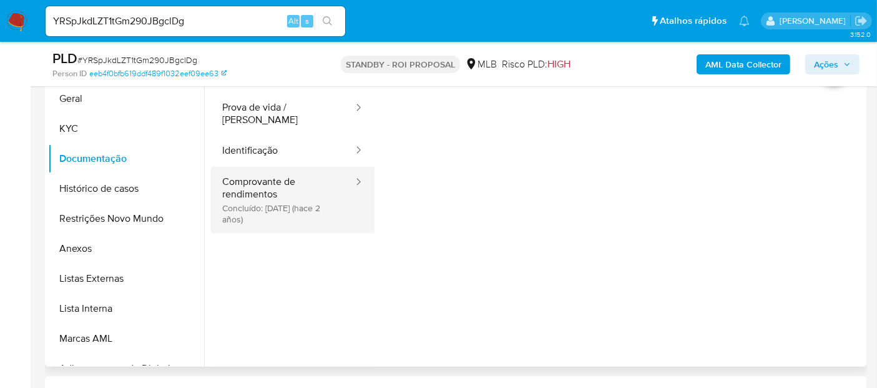
click at [280, 179] on button "Comprovante de rendimentos Concluído: [DATE] (hace 2 años)" at bounding box center [283, 200] width 144 height 66
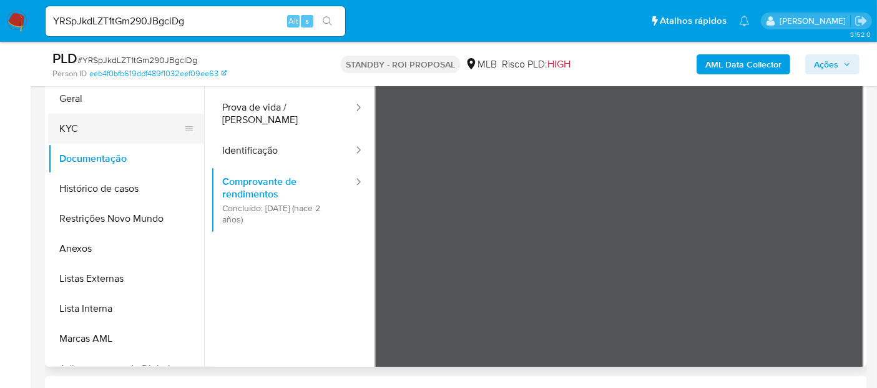
click at [64, 127] on button "KYC" at bounding box center [121, 129] width 146 height 30
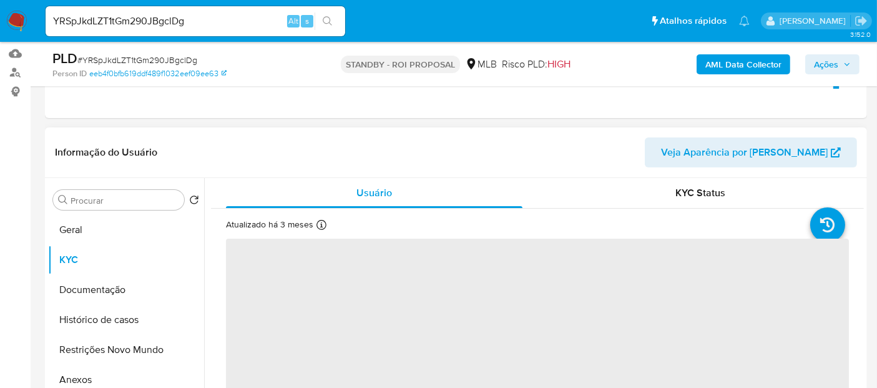
scroll to position [139, 0]
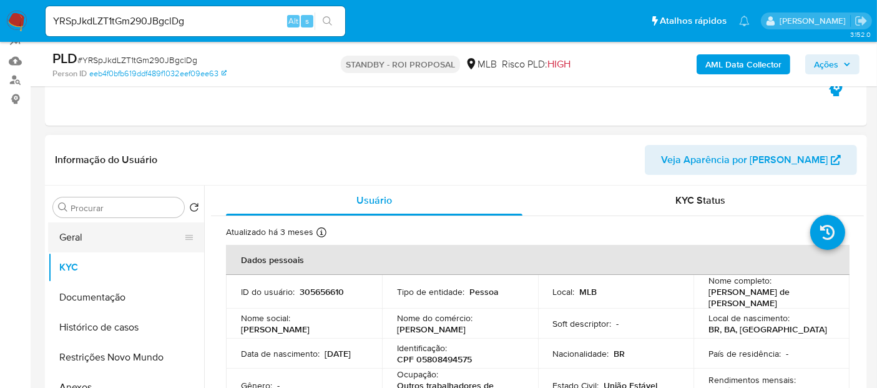
click at [86, 233] on button "Geral" at bounding box center [121, 237] width 146 height 30
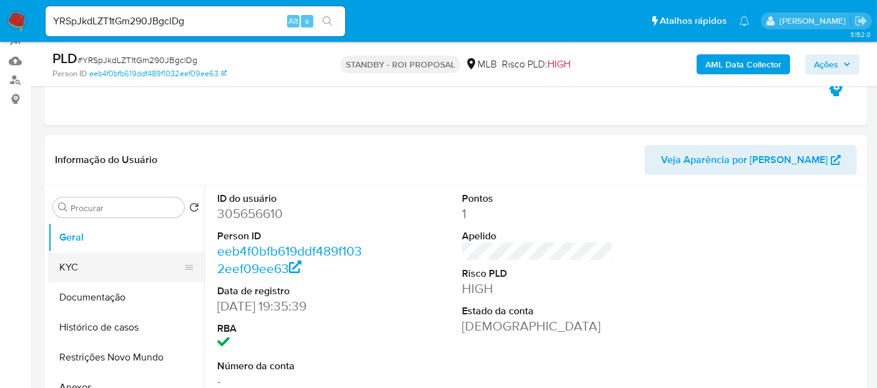
click at [104, 259] on button "KYC" at bounding box center [121, 267] width 146 height 30
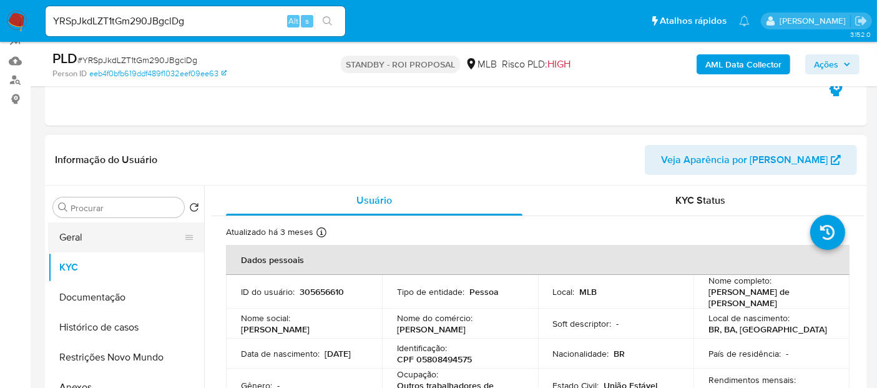
drag, startPoint x: 97, startPoint y: 230, endPoint x: 115, endPoint y: 227, distance: 18.5
click at [97, 230] on button "Geral" at bounding box center [121, 237] width 146 height 30
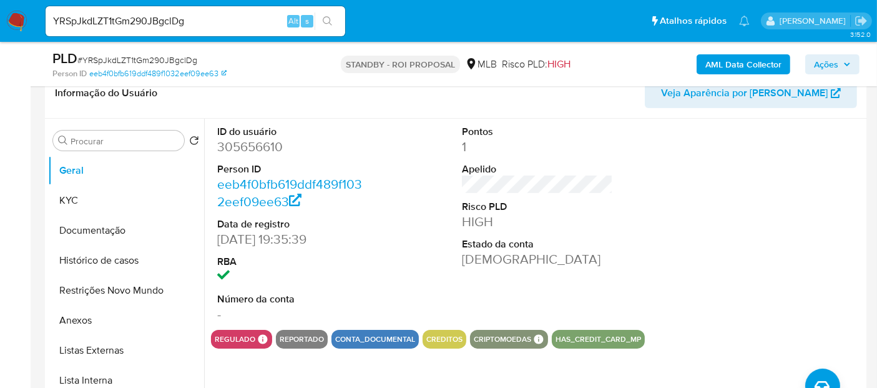
scroll to position [208, 0]
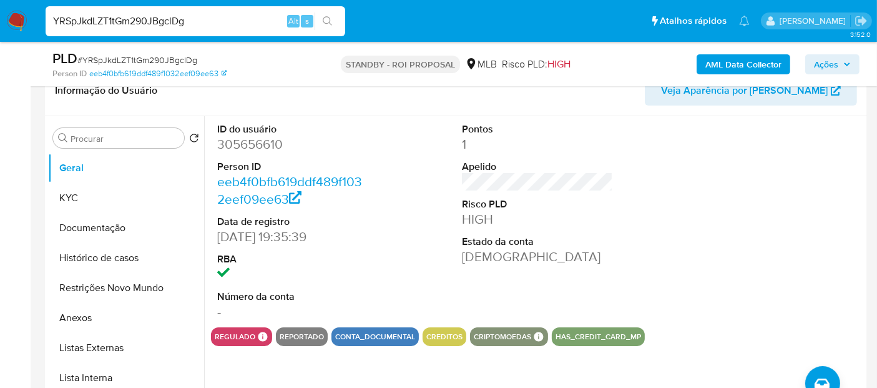
drag, startPoint x: 207, startPoint y: 20, endPoint x: 0, endPoint y: 22, distance: 206.6
click at [0, 22] on nav "Pausado Ver notificaciones YRSpJkdLZT1tGm290JBgclDg Alt s Atalhos rápidos Presi…" at bounding box center [438, 21] width 877 height 42
paste input "bCRHarzRbFKm7r1th4kdxU6S"
type input "bCRHarzRbFKm7r1th4kdxU6S"
click at [326, 17] on icon "search-icon" at bounding box center [328, 21] width 10 height 10
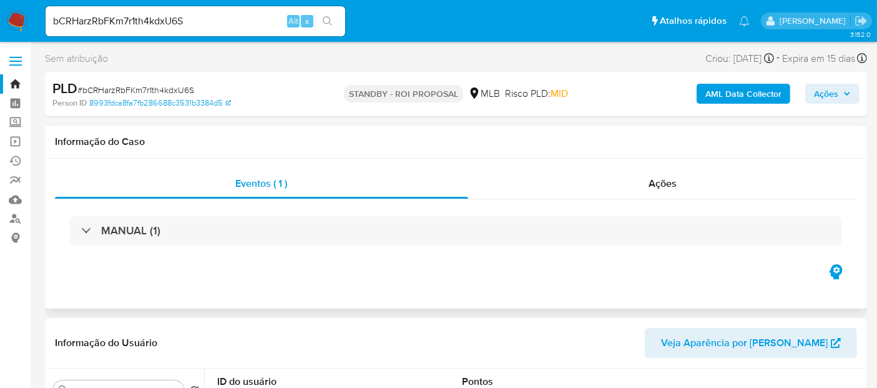
select select "10"
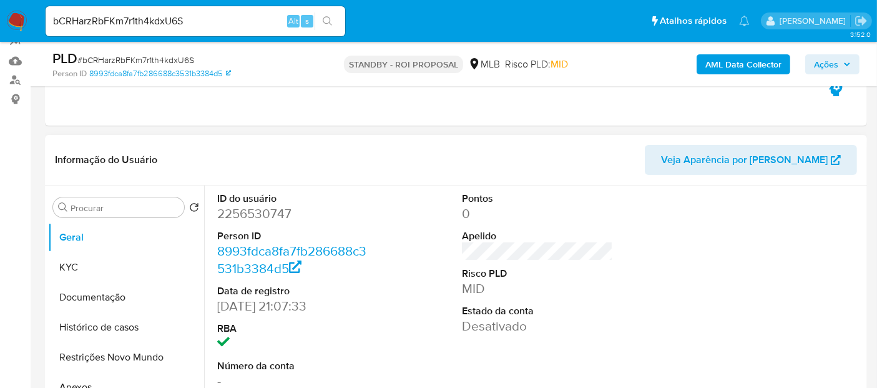
scroll to position [208, 0]
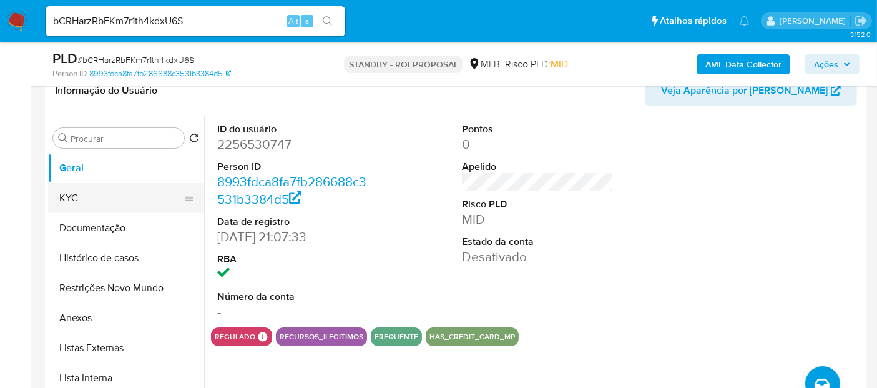
click at [89, 198] on button "KYC" at bounding box center [121, 198] width 146 height 30
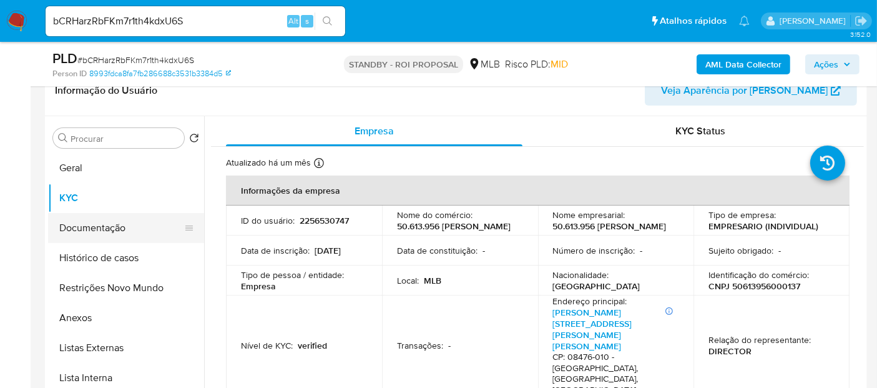
click at [86, 232] on button "Documentação" at bounding box center [121, 228] width 146 height 30
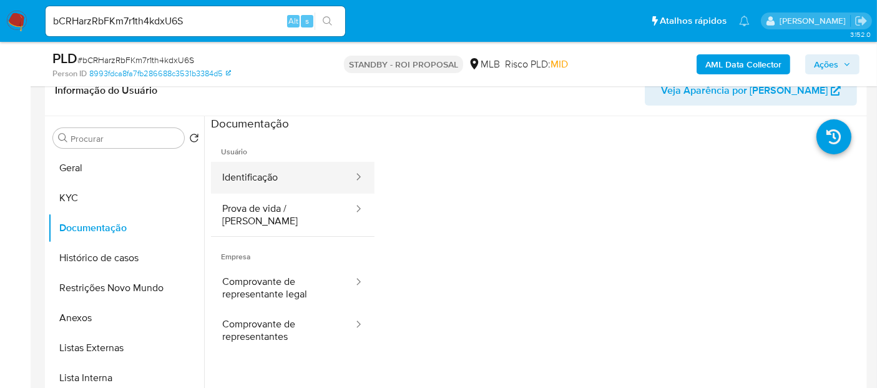
click at [272, 180] on button "Identificação" at bounding box center [283, 178] width 144 height 32
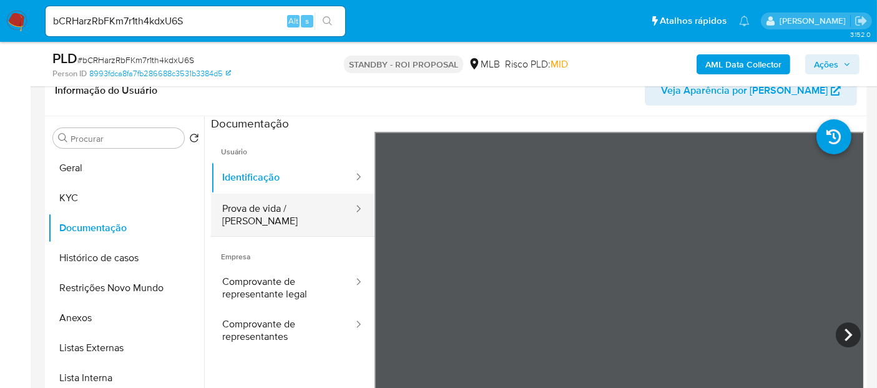
click at [278, 206] on button "Prova de vida / [PERSON_NAME]" at bounding box center [283, 214] width 144 height 42
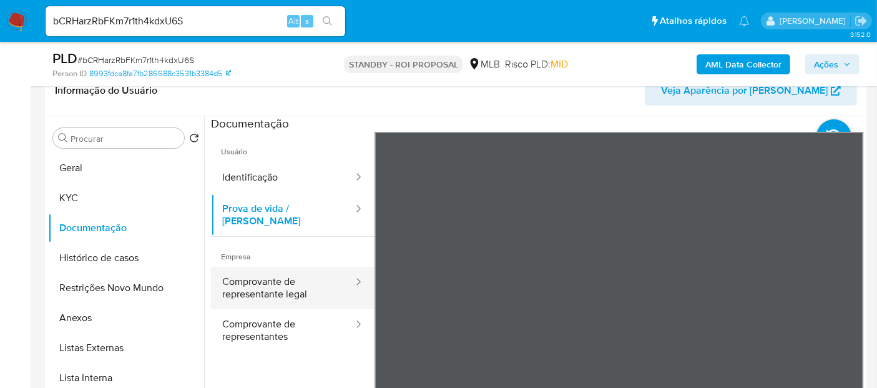
click at [259, 276] on button "Comprovante de representante legal" at bounding box center [283, 288] width 144 height 42
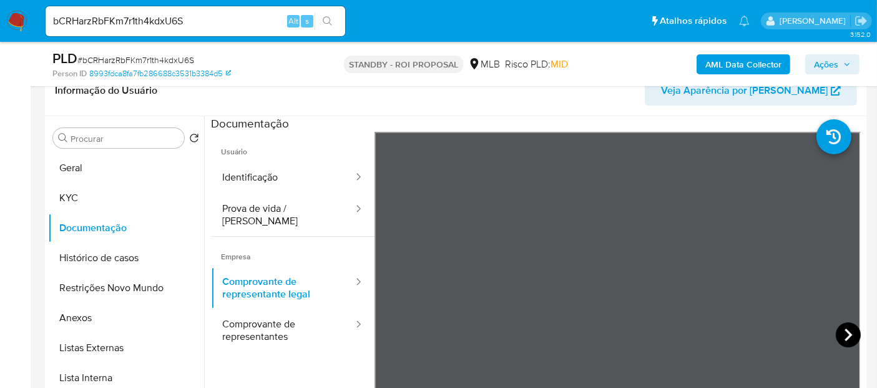
click at [837, 332] on icon at bounding box center [848, 334] width 25 height 25
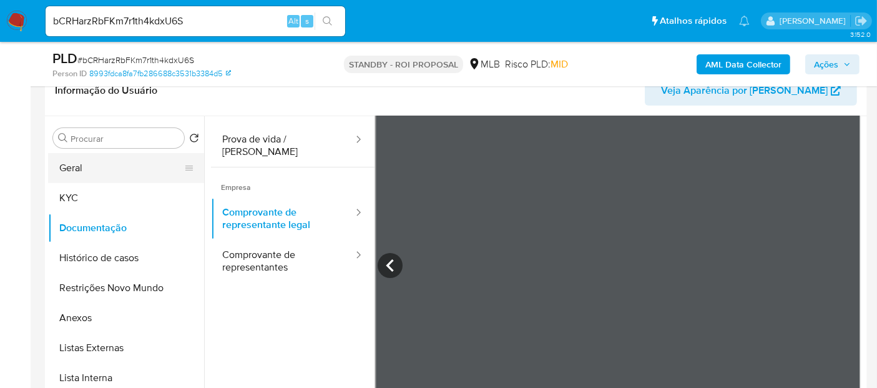
click at [80, 163] on button "Geral" at bounding box center [121, 168] width 146 height 30
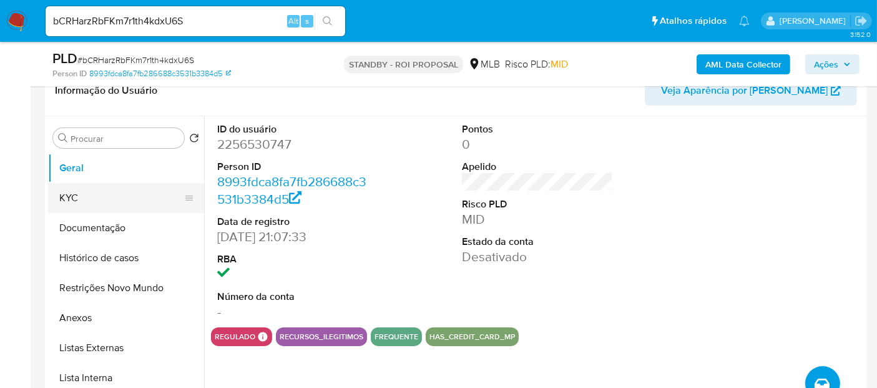
click at [134, 190] on button "KYC" at bounding box center [121, 198] width 146 height 30
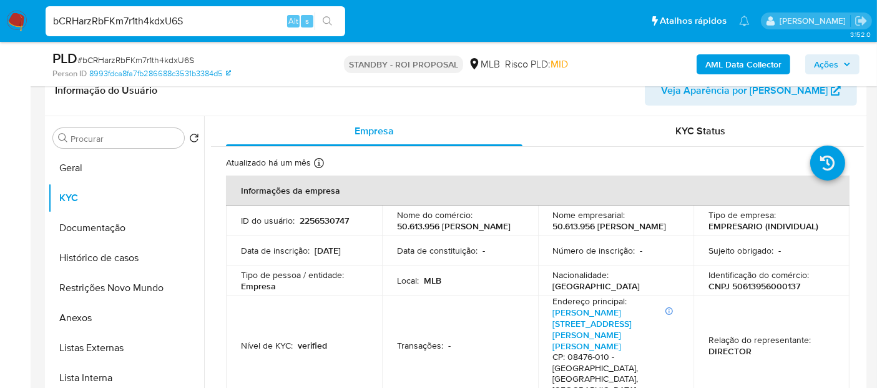
drag, startPoint x: 208, startPoint y: 15, endPoint x: 0, endPoint y: 7, distance: 208.0
click at [0, 7] on nav "Pausado Ver notificaciones bCRHarzRbFKm7r1th4kdxU6S Alt s Atalhos rápidos Presi…" at bounding box center [438, 21] width 877 height 42
paste input "S1EWkNssXaxJis8ge85wGQsF"
type input "S1EWkNssXaxJis8ge85wGQsF"
click at [324, 20] on icon "search-icon" at bounding box center [328, 21] width 10 height 10
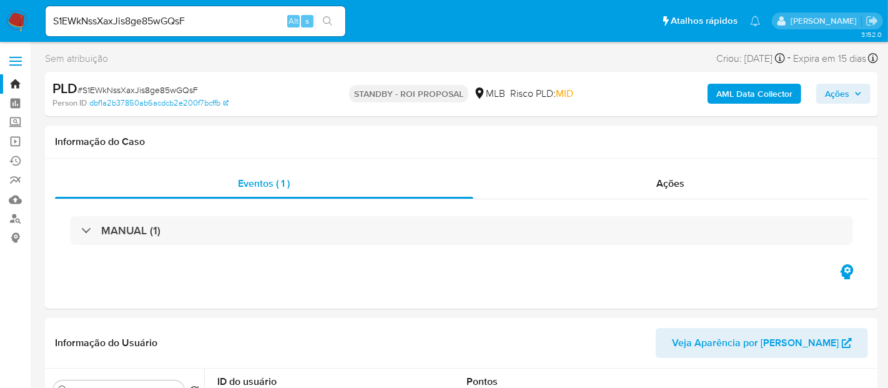
select select "10"
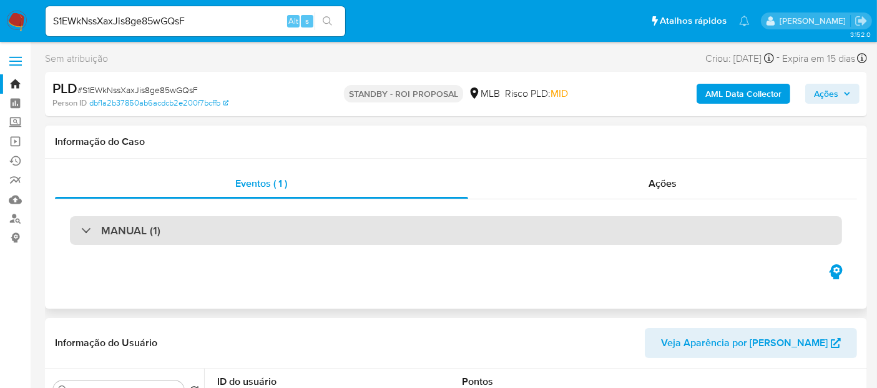
click at [262, 220] on div "MANUAL (1)" at bounding box center [456, 230] width 772 height 29
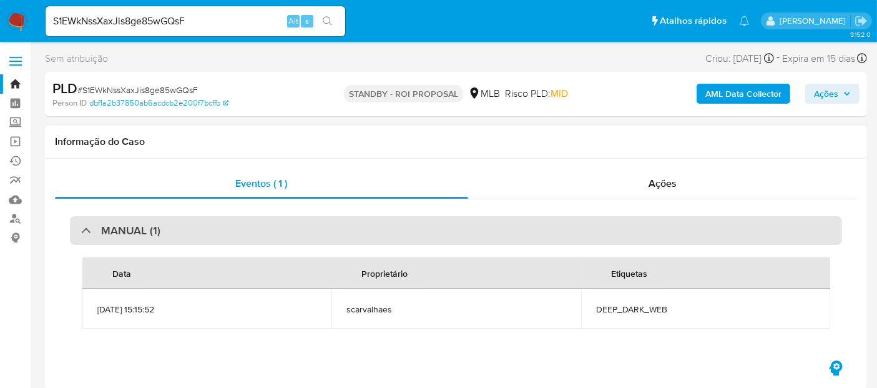
click at [261, 225] on div "MANUAL (1)" at bounding box center [456, 230] width 772 height 29
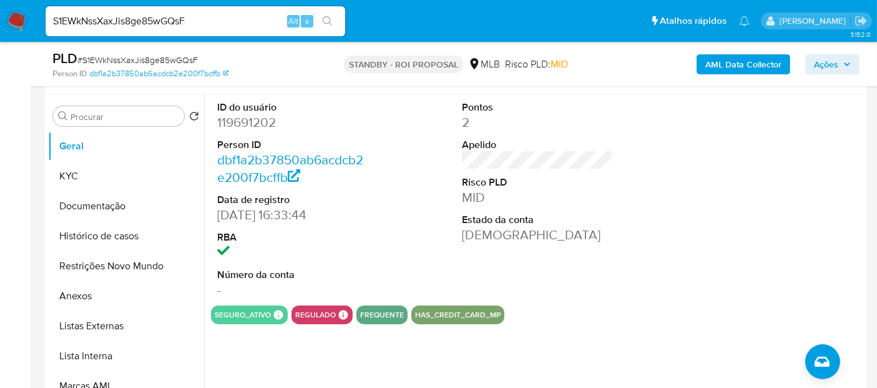
scroll to position [208, 0]
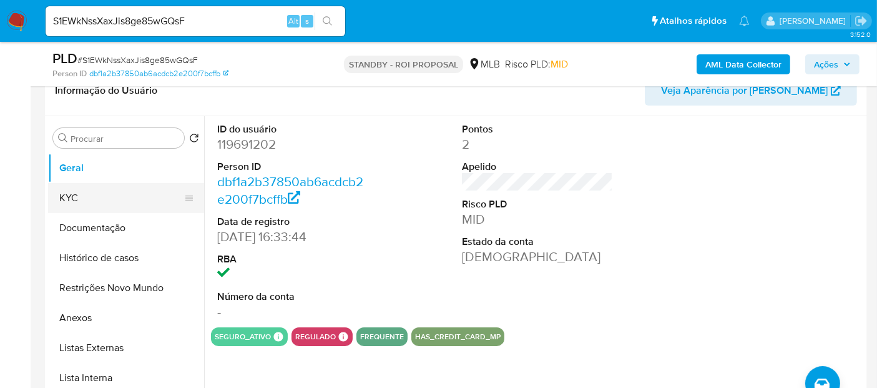
click at [71, 197] on button "KYC" at bounding box center [121, 198] width 146 height 30
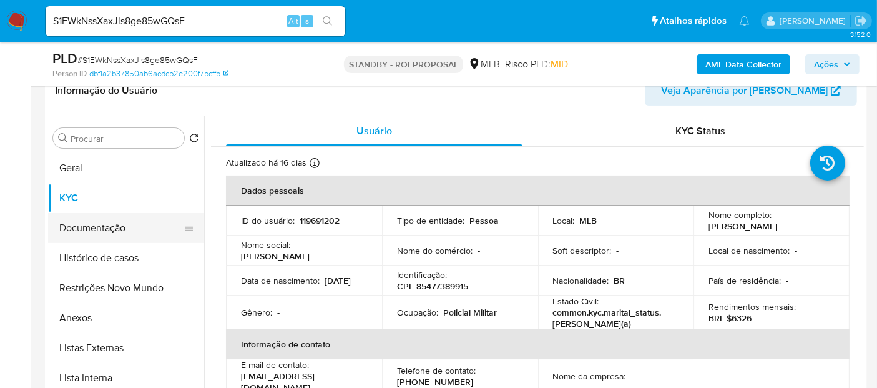
click at [83, 223] on button "Documentação" at bounding box center [121, 228] width 146 height 30
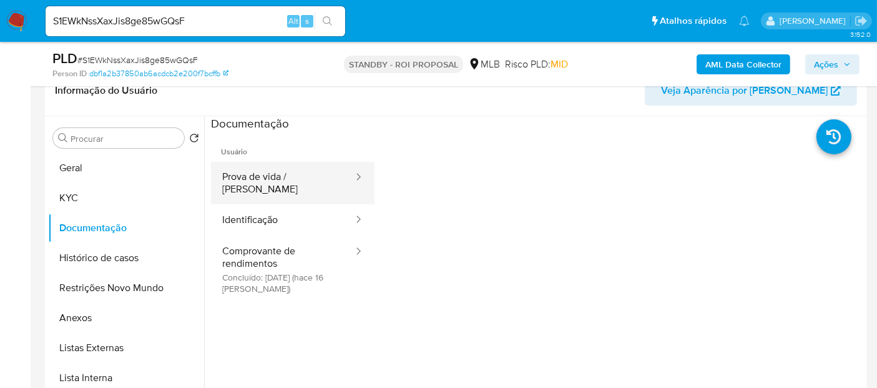
click at [301, 179] on button "Prova de vida / [PERSON_NAME]" at bounding box center [283, 183] width 144 height 42
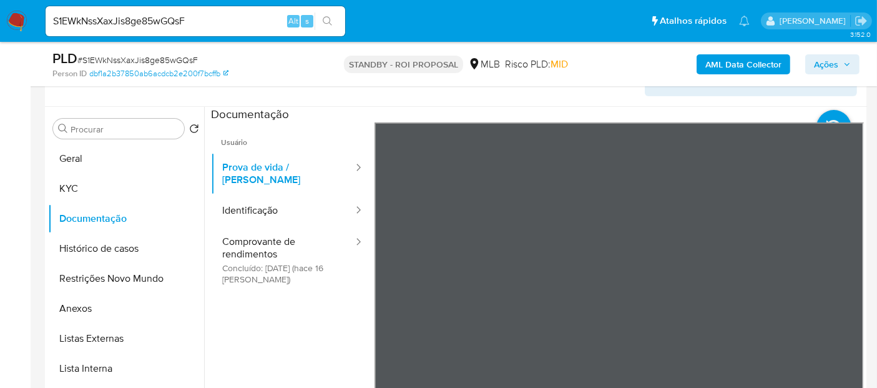
scroll to position [209, 0]
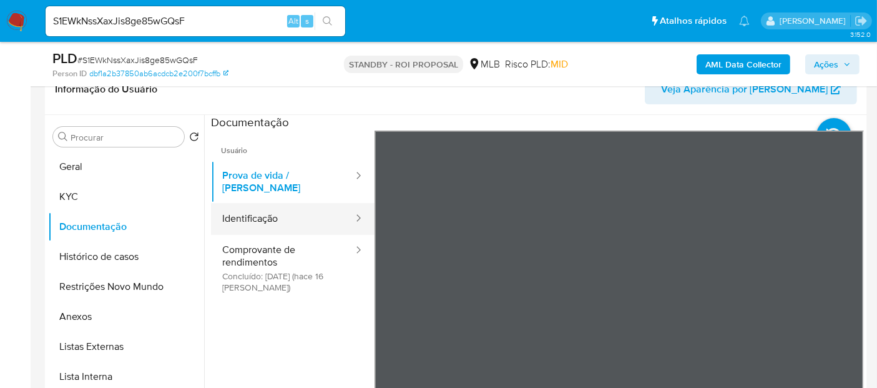
click at [251, 208] on button "Identificação" at bounding box center [283, 219] width 144 height 32
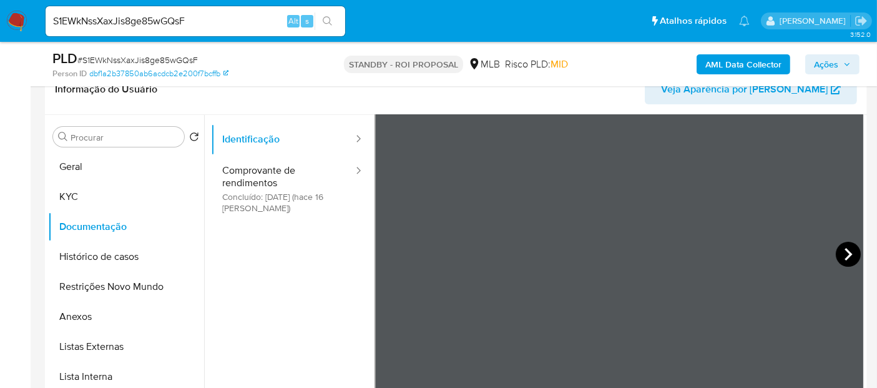
scroll to position [78, 0]
click at [850, 256] on icon at bounding box center [848, 255] width 25 height 25
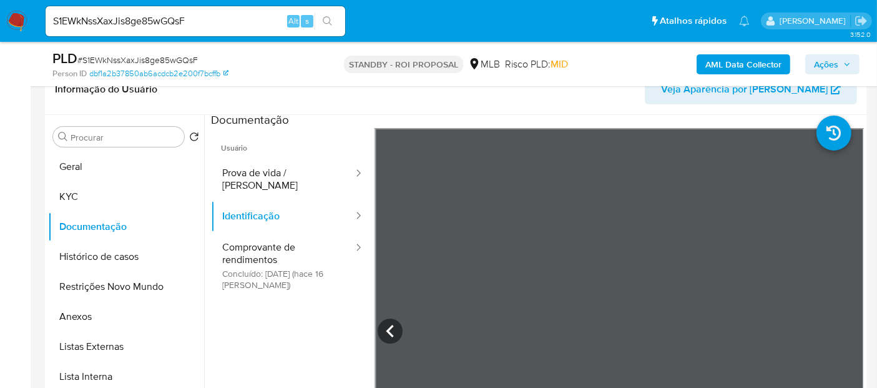
scroll to position [0, 0]
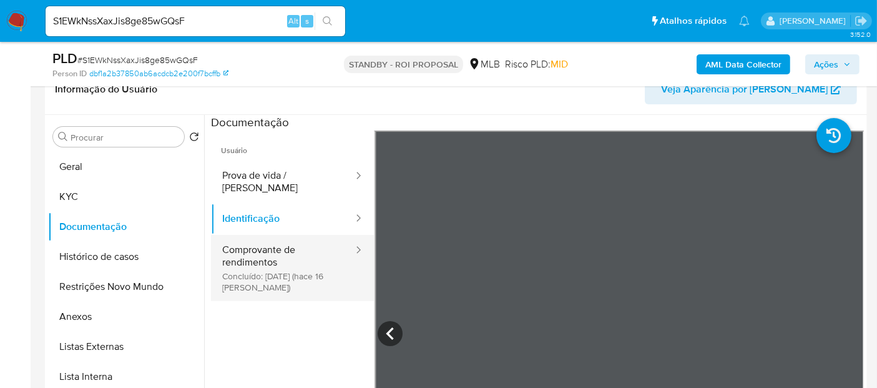
click at [283, 245] on button "Comprovante de rendimentos Concluído: [DATE] (hace 16 [PERSON_NAME])" at bounding box center [283, 268] width 144 height 66
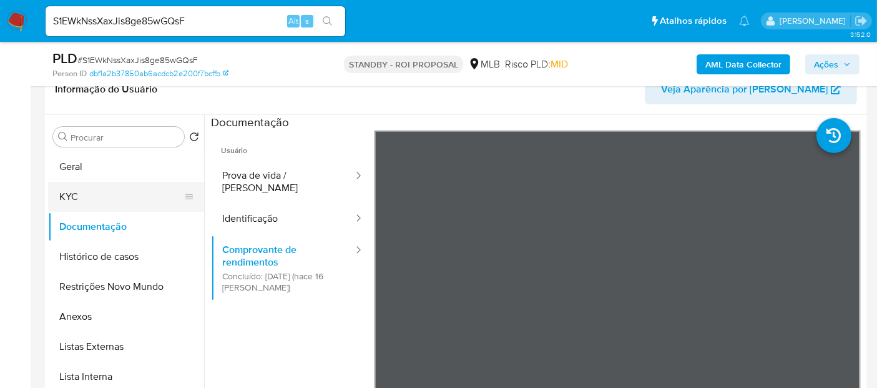
click at [82, 193] on button "KYC" at bounding box center [121, 197] width 146 height 30
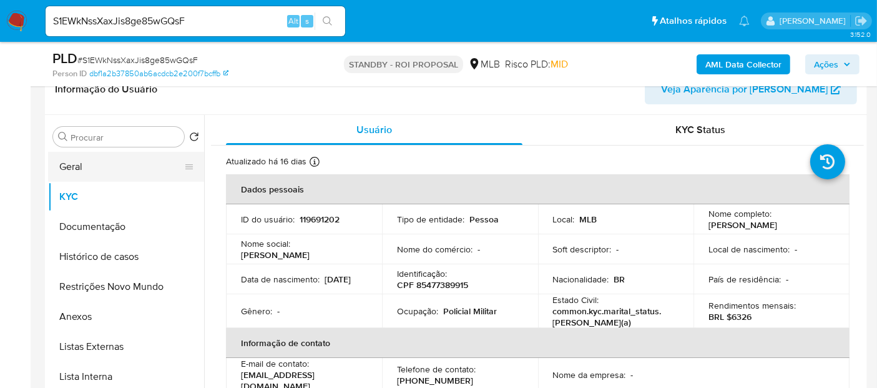
click at [84, 167] on button "Geral" at bounding box center [121, 167] width 146 height 30
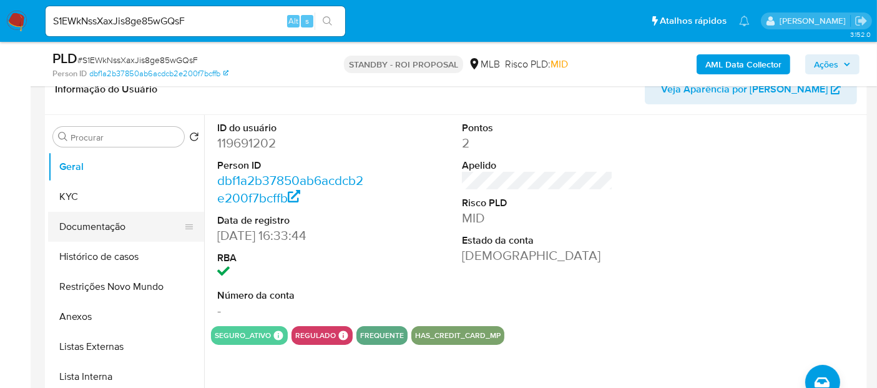
click at [87, 230] on button "Documentação" at bounding box center [121, 227] width 146 height 30
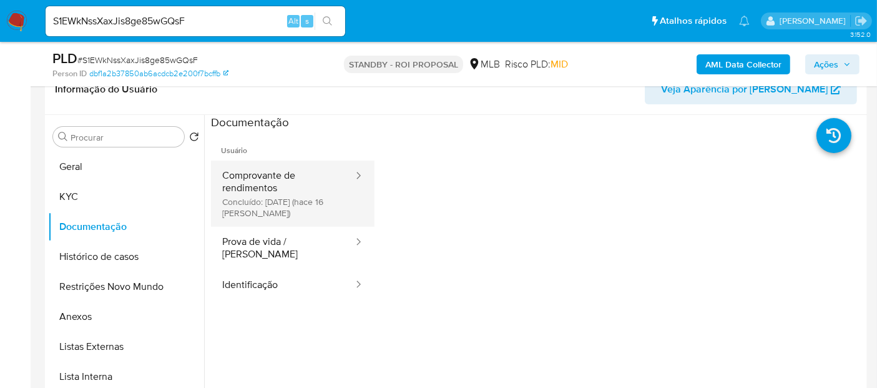
click at [285, 179] on button "Comprovante de rendimentos Concluído: [DATE] (hace 16 [PERSON_NAME])" at bounding box center [283, 193] width 144 height 66
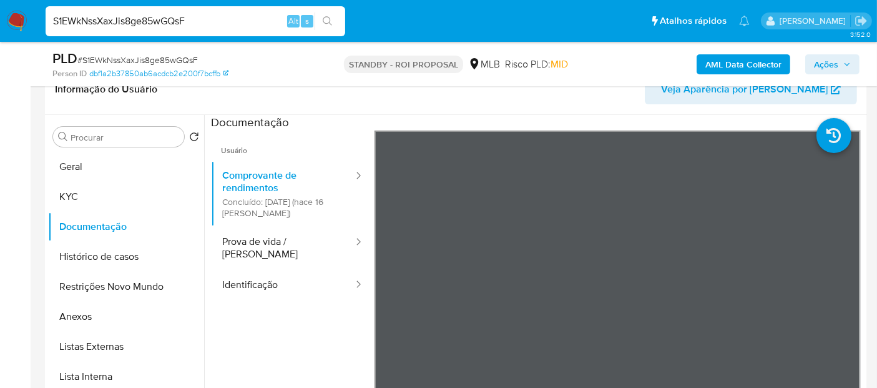
drag, startPoint x: 220, startPoint y: 21, endPoint x: 0, endPoint y: -13, distance: 223.0
paste input "LjCqi35R7NlP7UWefT91wyxg"
type input "LjCqi35R7NlP7UWefT91wyxg"
click at [329, 21] on icon "search-icon" at bounding box center [328, 21] width 10 height 10
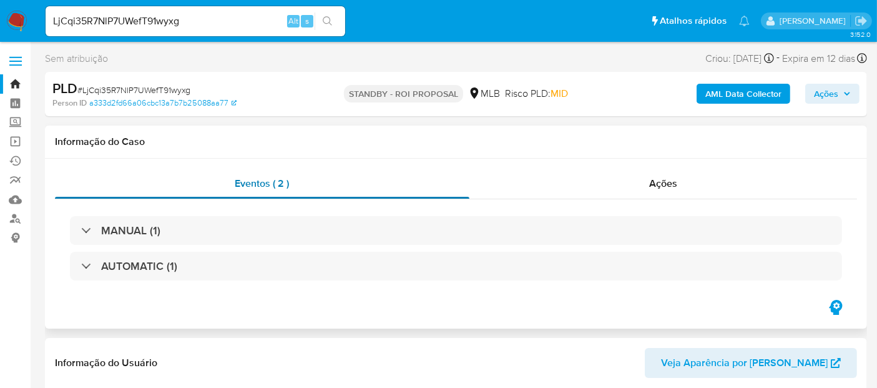
select select "10"
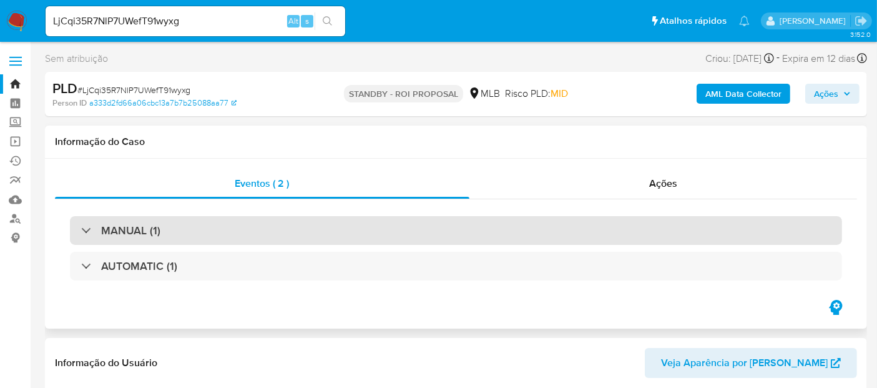
click at [220, 228] on div "MANUAL (1)" at bounding box center [456, 230] width 772 height 29
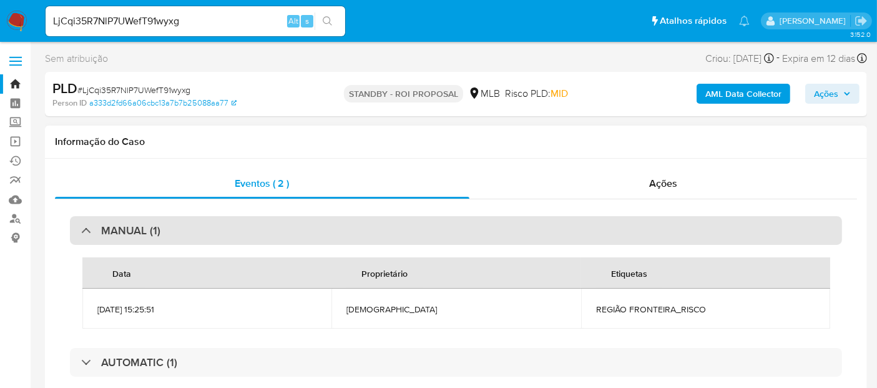
click at [219, 228] on div "MANUAL (1)" at bounding box center [456, 230] width 772 height 29
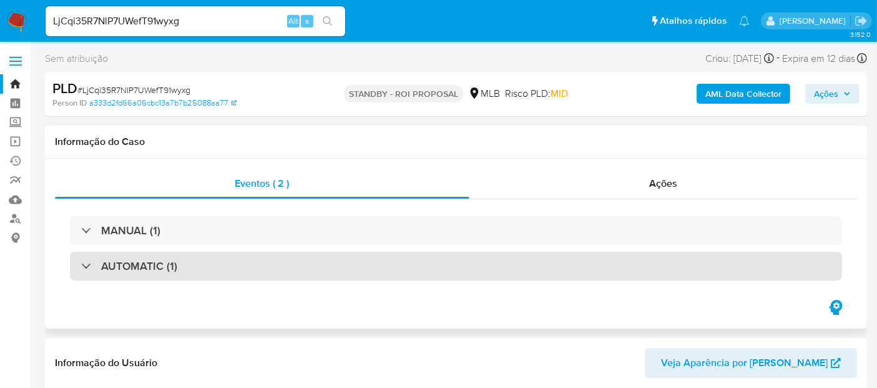
click at [222, 270] on div "AUTOMATIC (1)" at bounding box center [456, 266] width 772 height 29
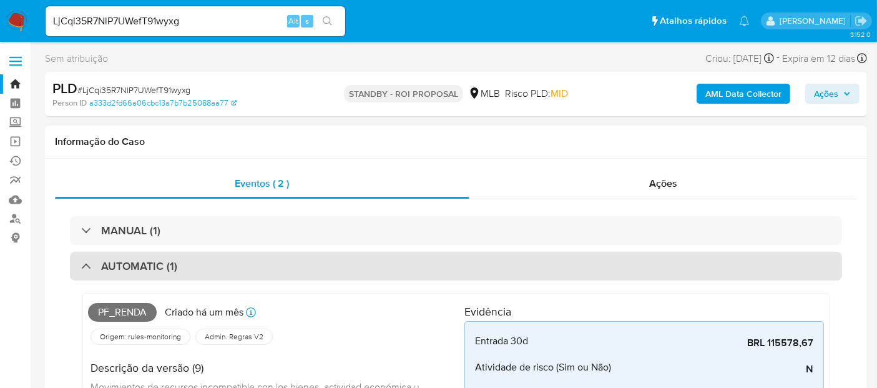
click at [226, 265] on div "AUTOMATIC (1)" at bounding box center [456, 266] width 772 height 29
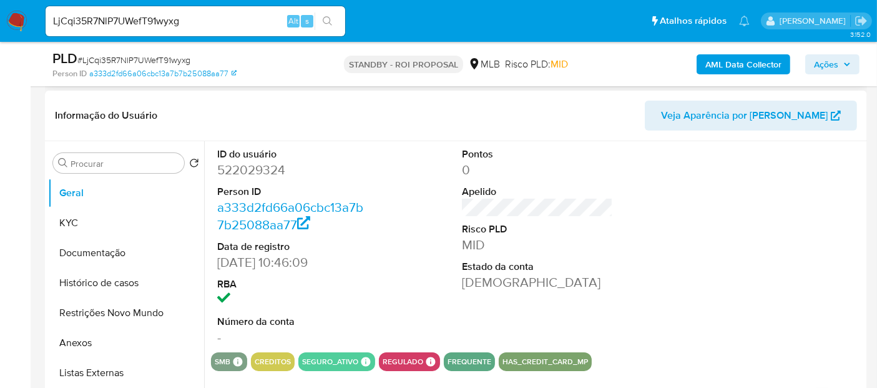
scroll to position [208, 0]
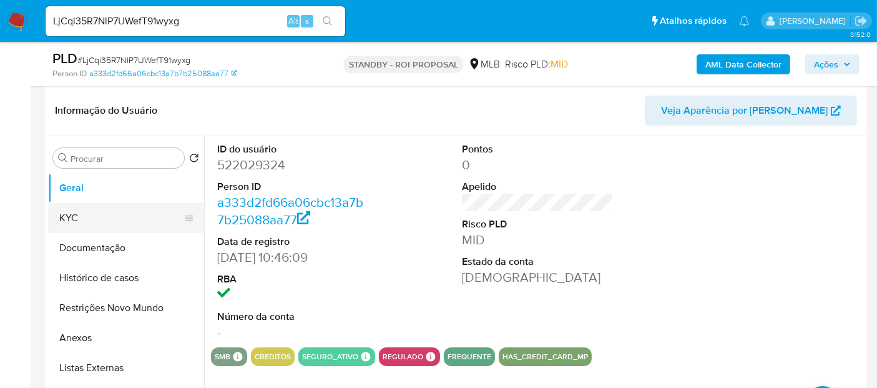
click at [75, 217] on button "KYC" at bounding box center [121, 218] width 146 height 30
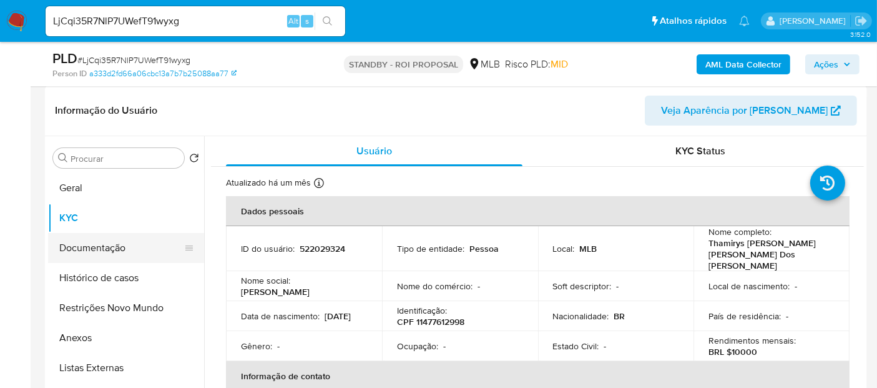
click at [108, 242] on button "Documentação" at bounding box center [121, 248] width 146 height 30
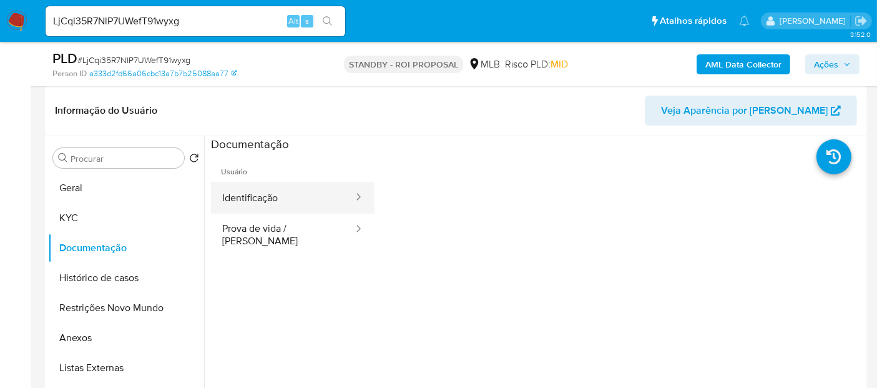
click at [289, 195] on button "Identificação" at bounding box center [283, 198] width 144 height 32
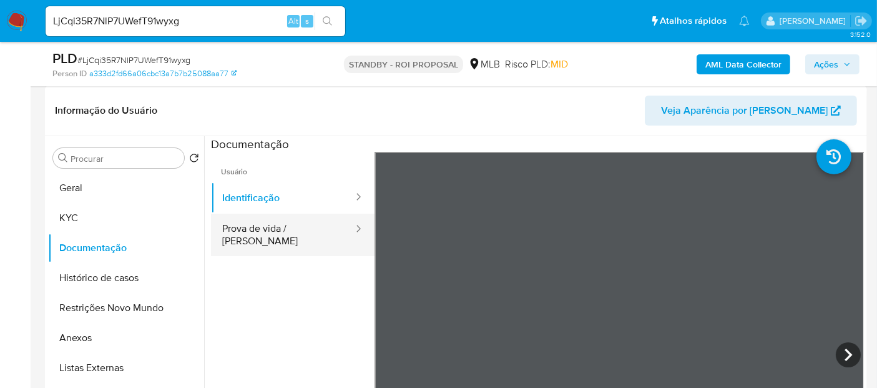
click at [293, 226] on button "Prova de vida / [PERSON_NAME]" at bounding box center [283, 234] width 144 height 42
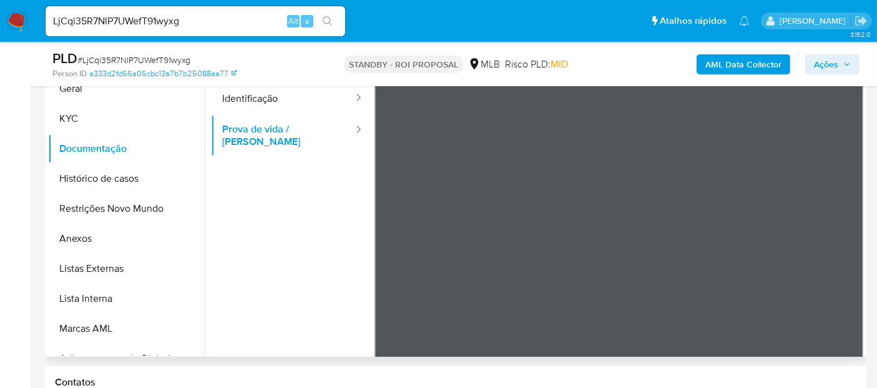
scroll to position [238, 0]
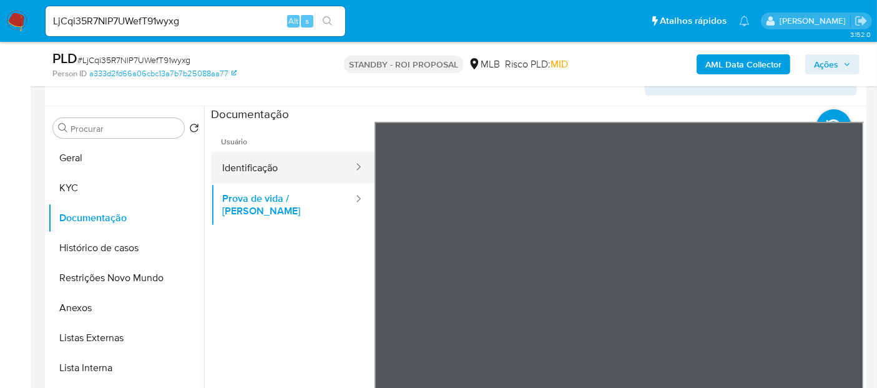
click at [275, 159] on button "Identificação" at bounding box center [283, 168] width 144 height 32
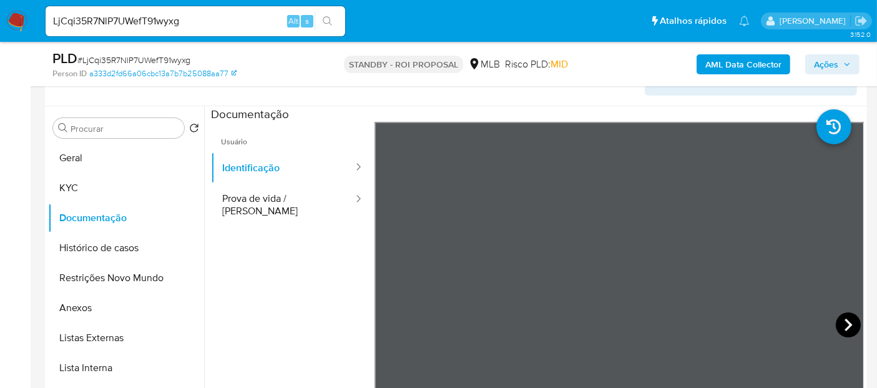
click at [845, 321] on icon at bounding box center [848, 324] width 7 height 12
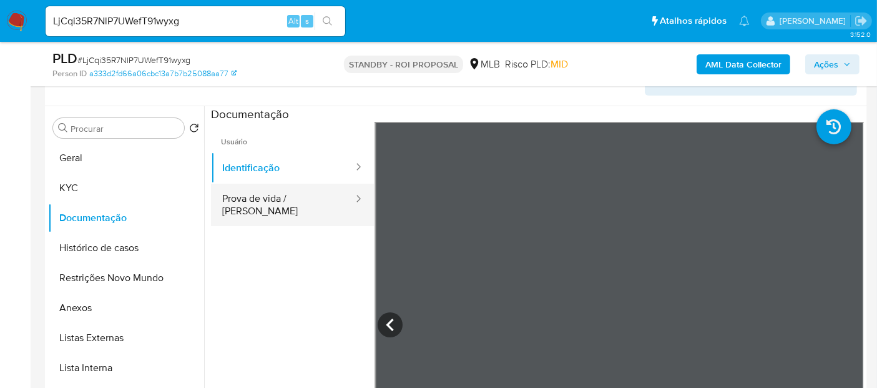
click at [275, 197] on button "Prova de vida / [PERSON_NAME]" at bounding box center [283, 205] width 144 height 42
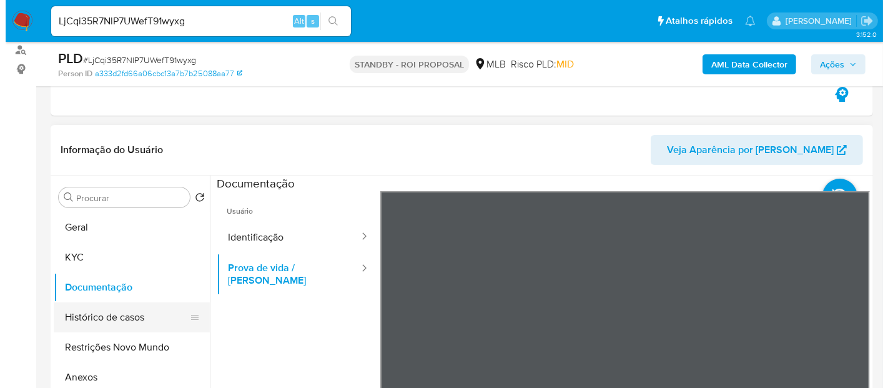
scroll to position [69, 0]
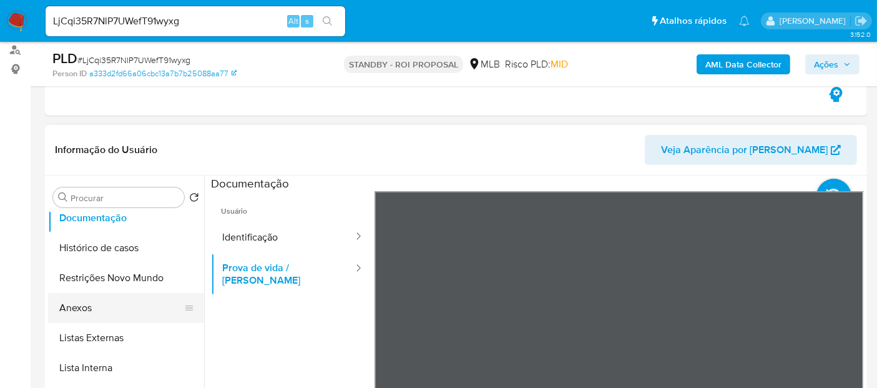
click at [89, 301] on button "Anexos" at bounding box center [121, 308] width 146 height 30
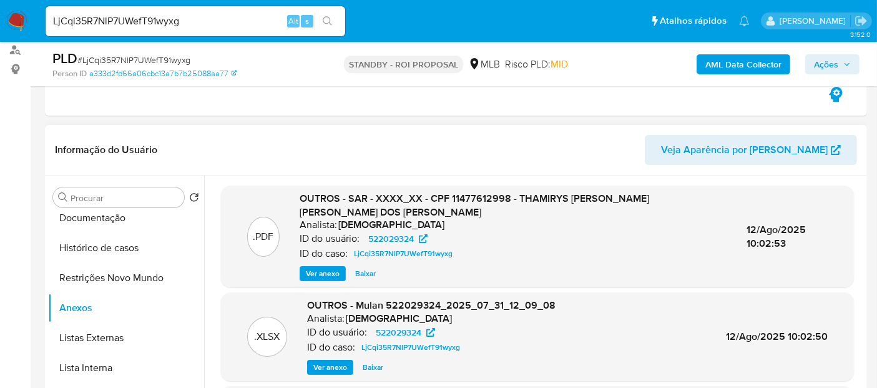
click at [328, 272] on span "Ver anexo" at bounding box center [323, 273] width 34 height 12
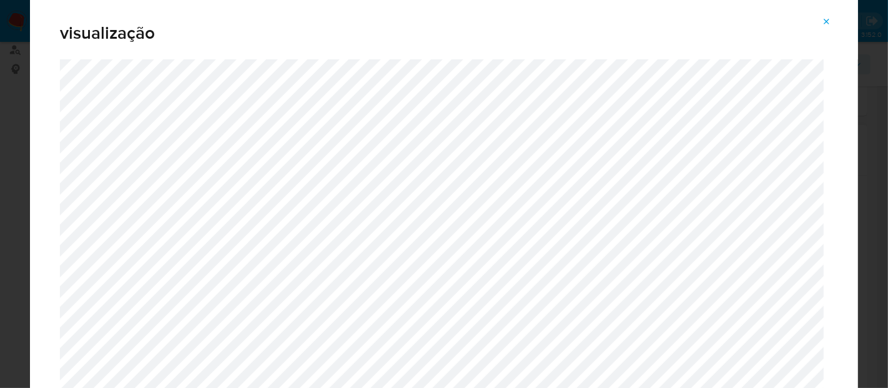
click at [820, 16] on button "Attachment preview" at bounding box center [826, 22] width 27 height 20
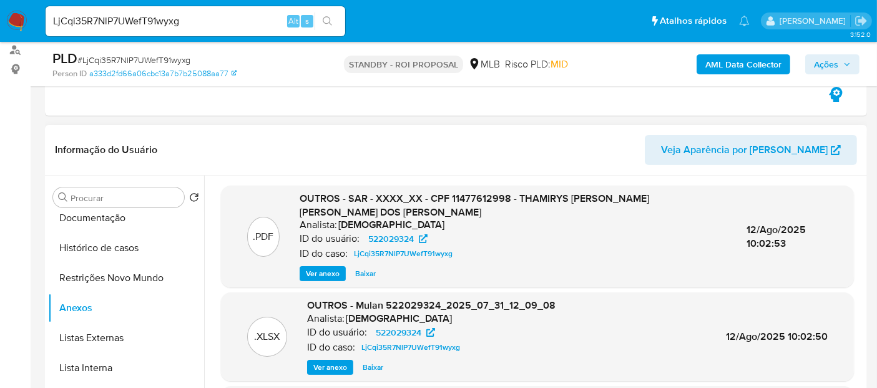
click at [331, 365] on span "Ver anexo" at bounding box center [330, 367] width 34 height 12
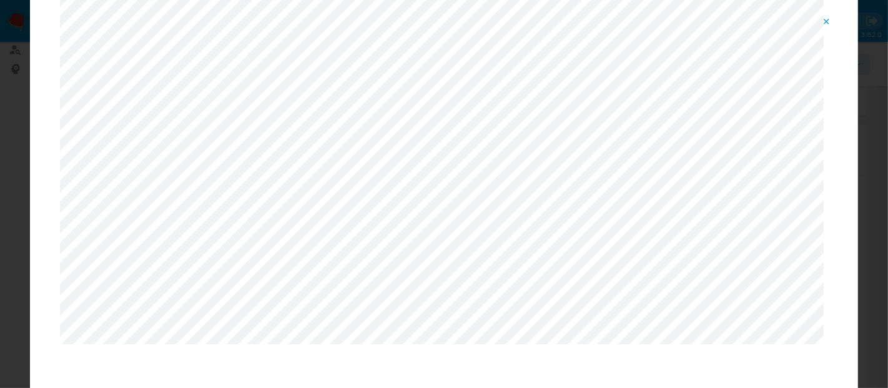
scroll to position [0, 0]
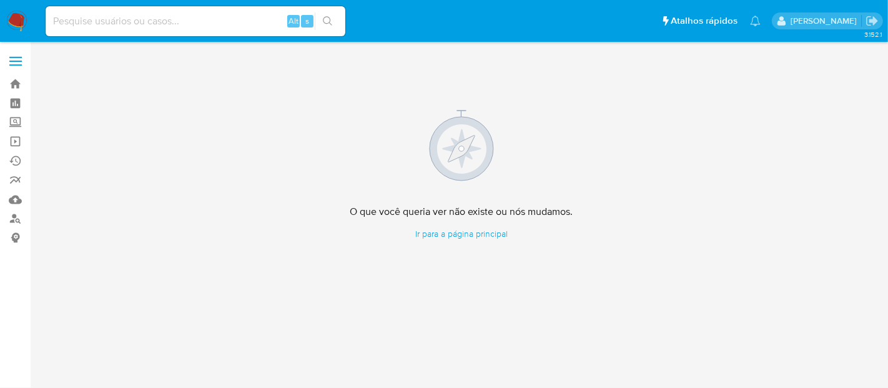
click at [173, 24] on input at bounding box center [196, 21] width 300 height 16
paste input "LjCqi35R7NlP7UWefT91wyxg"
type input "LjCqi35R7NlP7UWefT91wyxg"
click at [319, 24] on button "search-icon" at bounding box center [328, 20] width 26 height 17
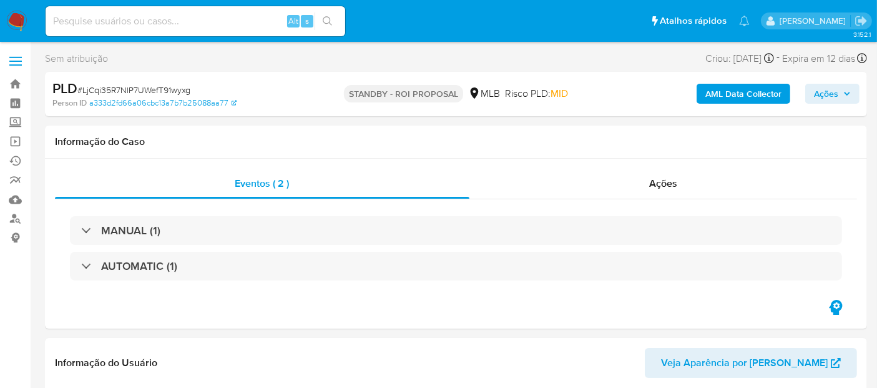
select select "10"
click at [142, 17] on input at bounding box center [196, 21] width 300 height 16
paste input "YrfanjjNIi4TRxcagfijqUWL"
type input "YrfanjjNIi4TRxcagfijqUWL"
click at [326, 19] on icon "search-icon" at bounding box center [328, 21] width 10 height 10
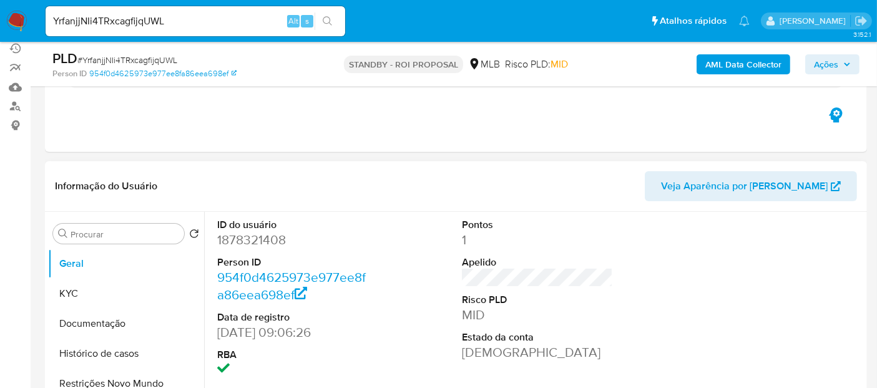
scroll to position [139, 0]
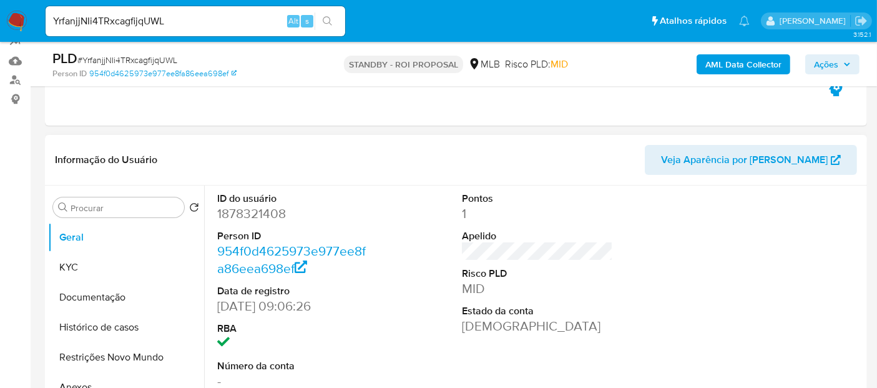
select select "10"
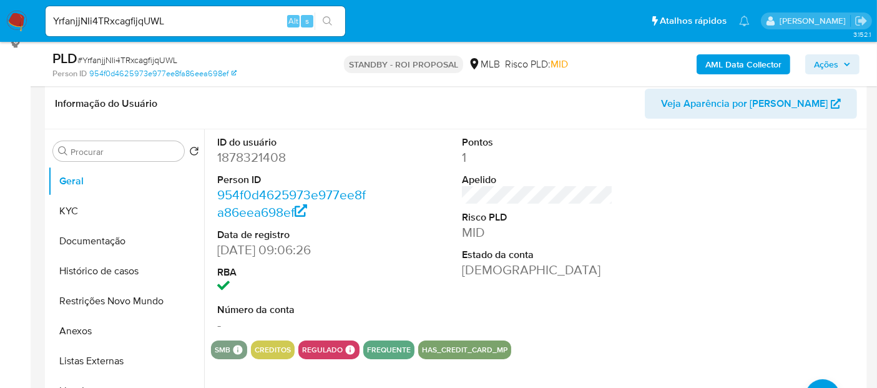
scroll to position [208, 0]
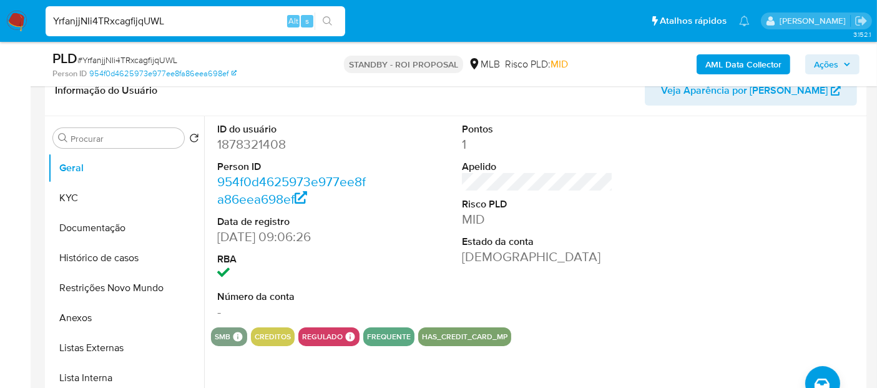
click at [0, 27] on nav "Pausado Ver notificaciones YrfanjjNIi4TRxcagfijqUWL Alt s Atalhos rápidos Presi…" at bounding box center [438, 21] width 877 height 42
click at [327, 16] on button "search-icon" at bounding box center [328, 20] width 26 height 17
click at [123, 215] on button "Documentação" at bounding box center [121, 228] width 146 height 30
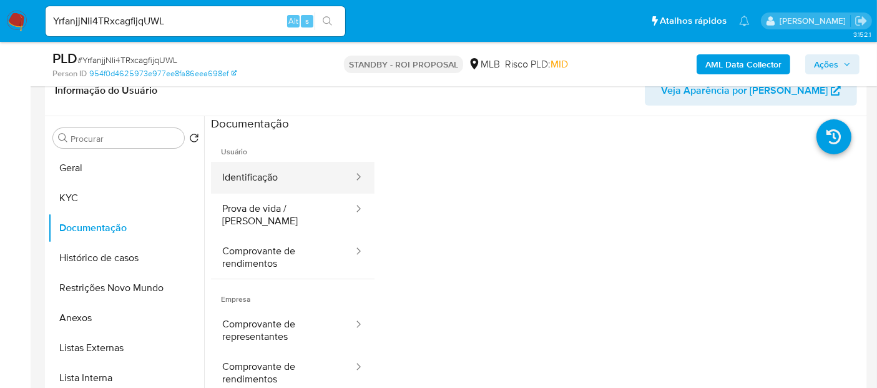
click at [282, 174] on button "Identificação" at bounding box center [283, 178] width 144 height 32
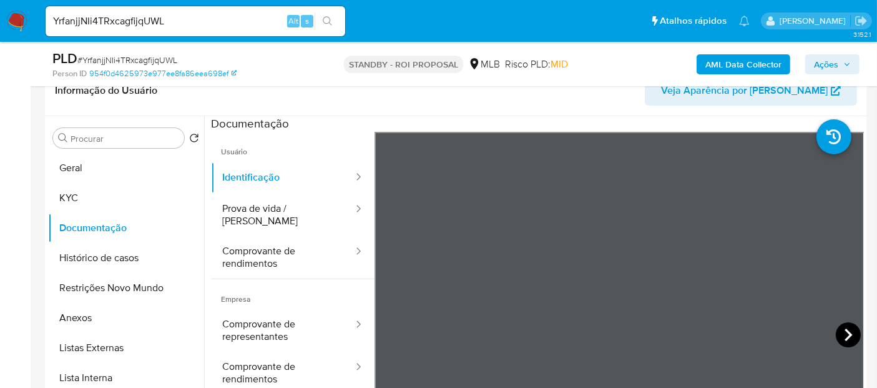
click at [839, 332] on icon at bounding box center [848, 334] width 25 height 25
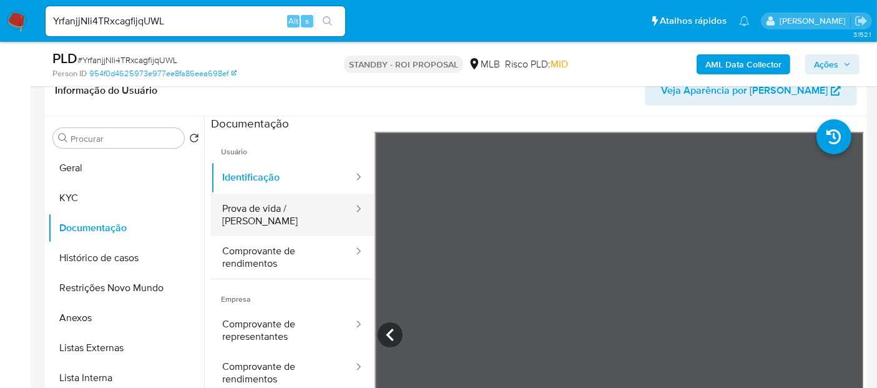
click at [285, 213] on button "Prova de vida / [PERSON_NAME]" at bounding box center [283, 214] width 144 height 42
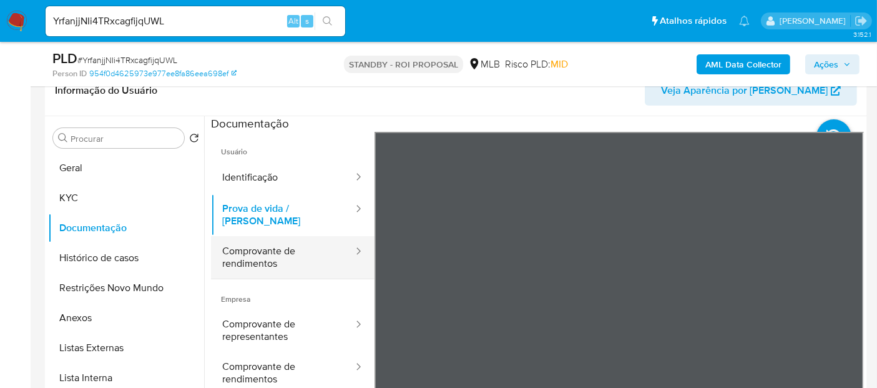
click at [258, 249] on button "Comprovante de rendimentos" at bounding box center [283, 257] width 144 height 42
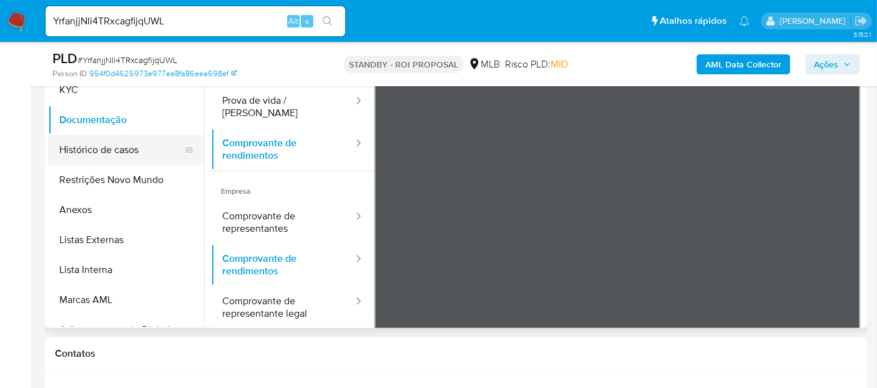
scroll to position [177, 0]
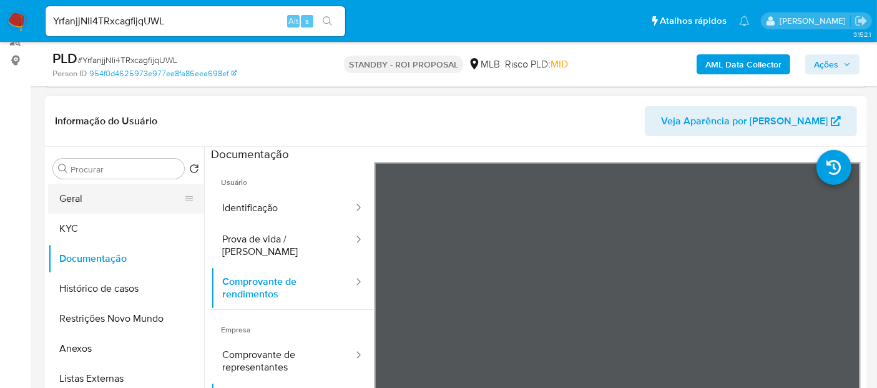
click at [86, 198] on button "Geral" at bounding box center [121, 199] width 146 height 30
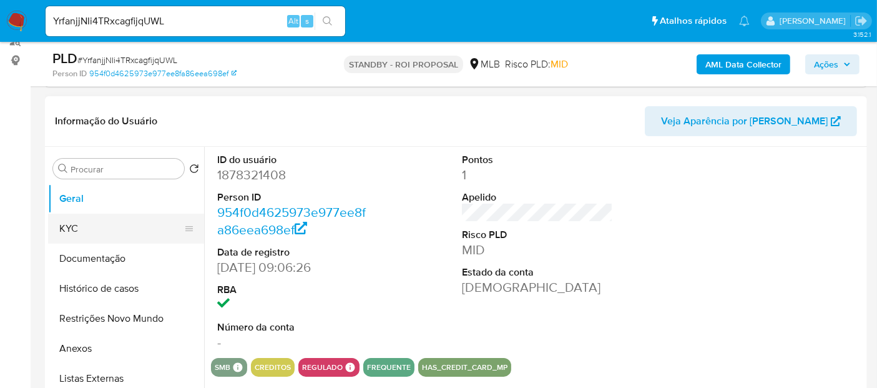
click at [77, 224] on button "KYC" at bounding box center [121, 228] width 146 height 30
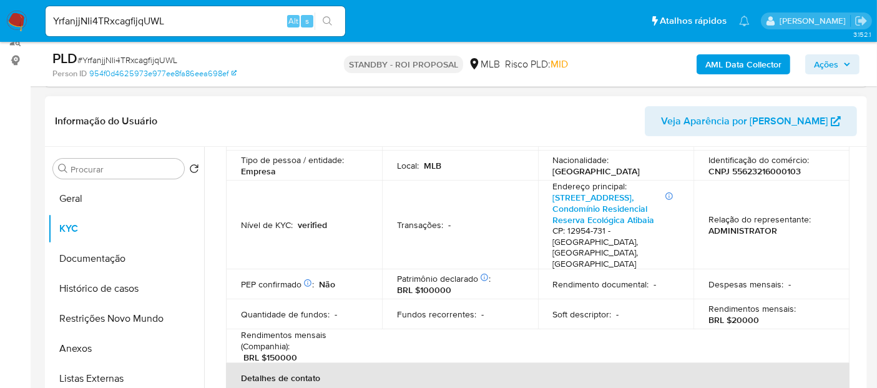
scroll to position [139, 0]
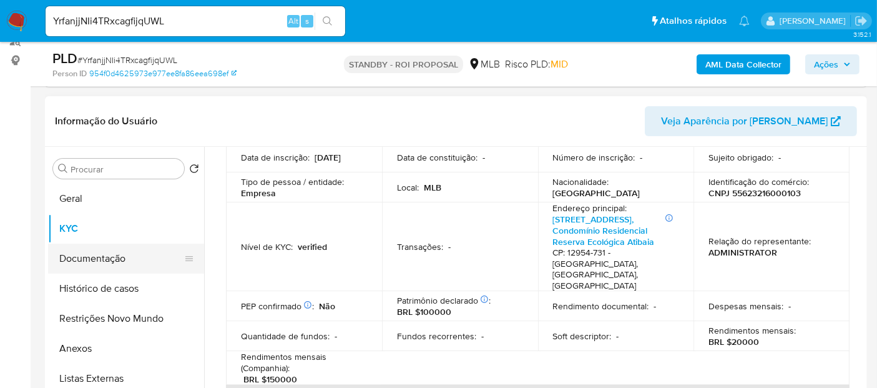
click at [92, 259] on button "Documentação" at bounding box center [121, 258] width 146 height 30
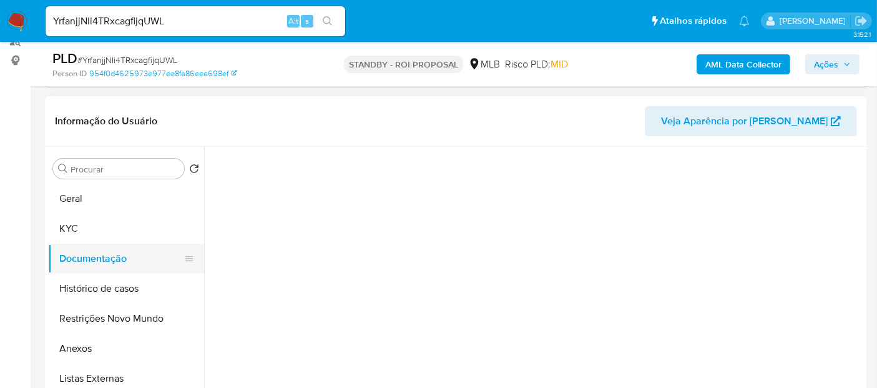
scroll to position [0, 0]
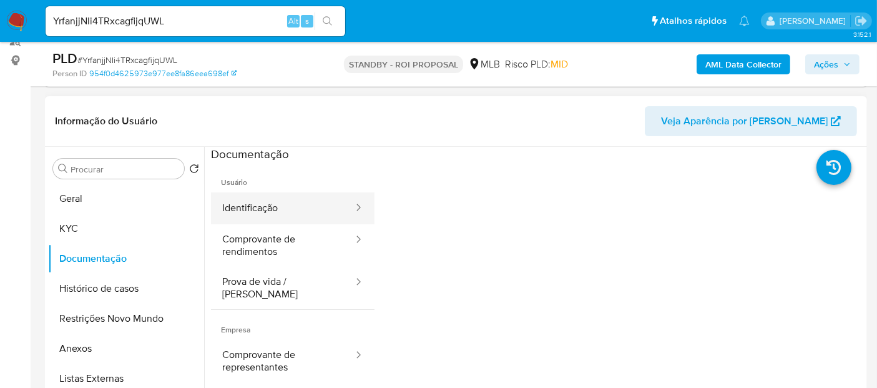
click at [273, 207] on button "Identificação" at bounding box center [283, 208] width 144 height 32
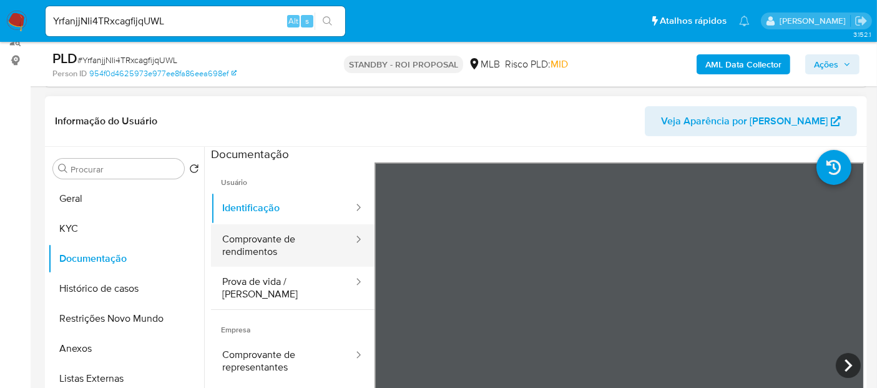
click at [258, 242] on button "Comprovante de rendimentos" at bounding box center [283, 245] width 144 height 42
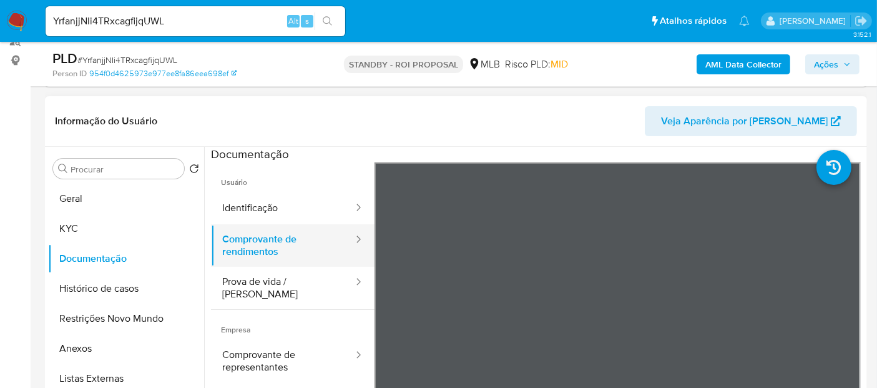
scroll to position [69, 0]
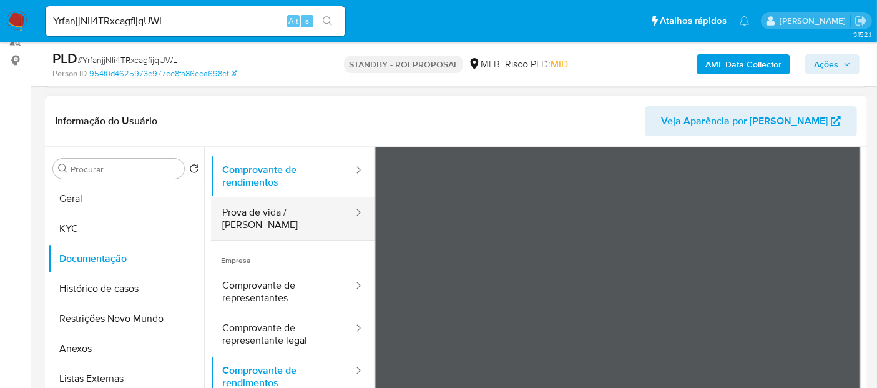
click at [306, 209] on button "Prova de vida / [PERSON_NAME]" at bounding box center [283, 218] width 144 height 42
